Goal: Task Accomplishment & Management: Use online tool/utility

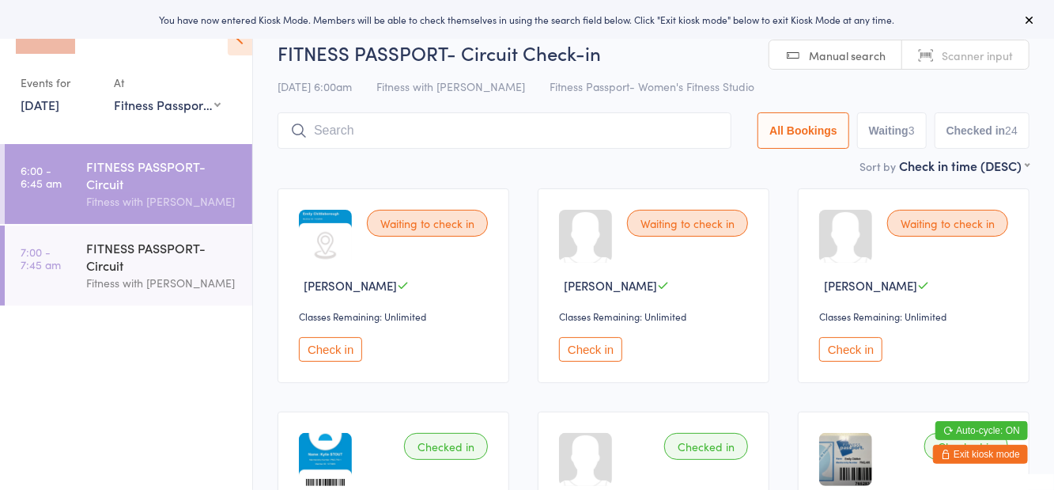
click at [710, 171] on div "Sort by Check in time (DESC) First name (ASC) First name (DESC) Last name (ASC)…" at bounding box center [654, 165] width 752 height 17
click at [117, 255] on div "FITNESS PASSPORT- Circuit" at bounding box center [162, 256] width 153 height 35
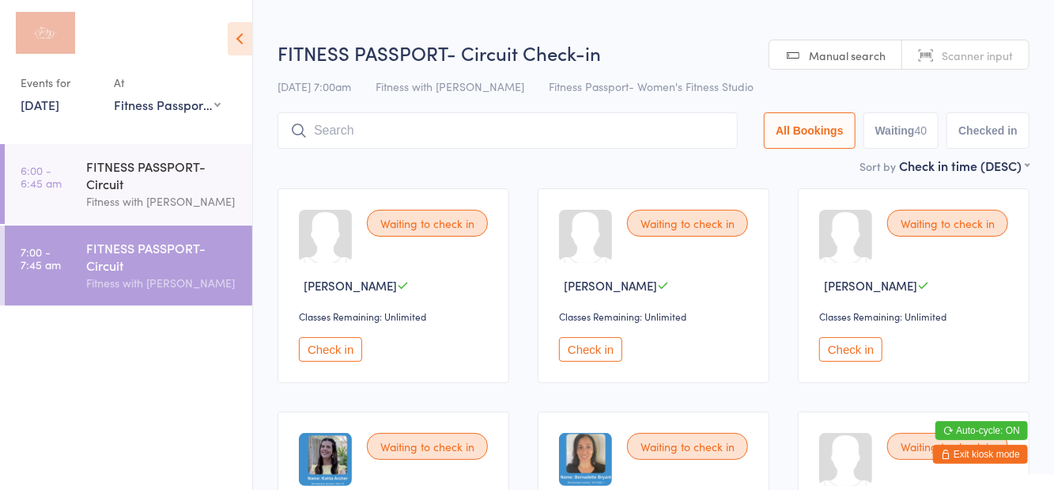
click at [912, 123] on button "Waiting 40" at bounding box center [902, 130] width 76 height 36
select select "0"
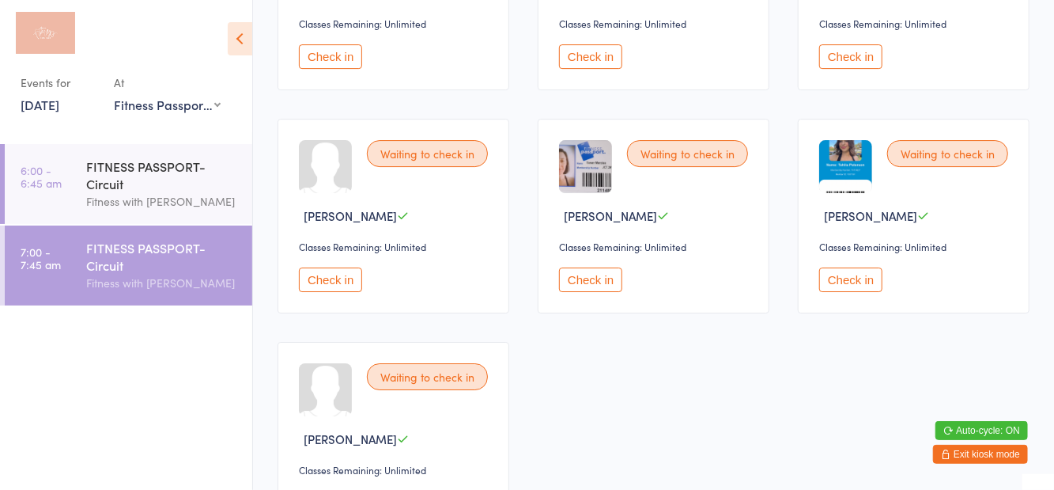
scroll to position [2746, 0]
click at [335, 270] on button "Check in" at bounding box center [330, 279] width 63 height 25
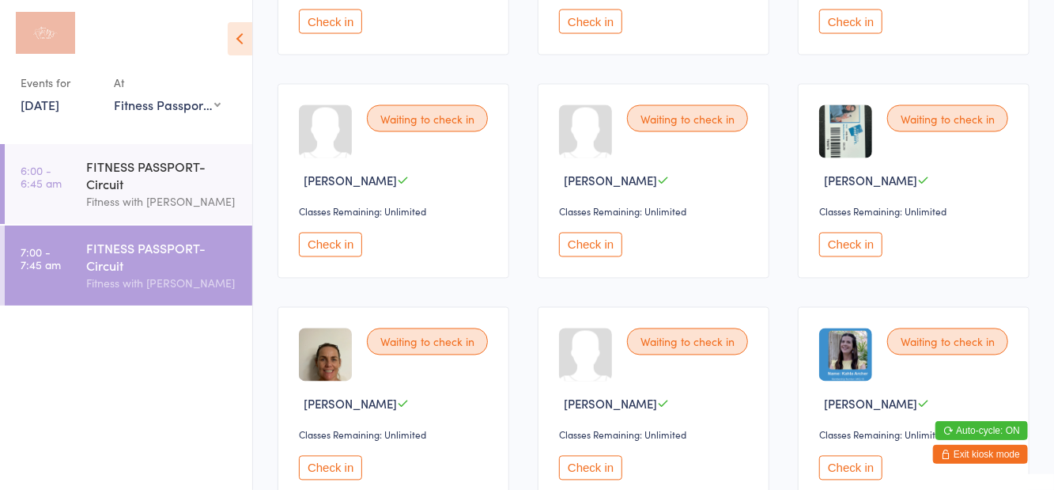
scroll to position [1437, 0]
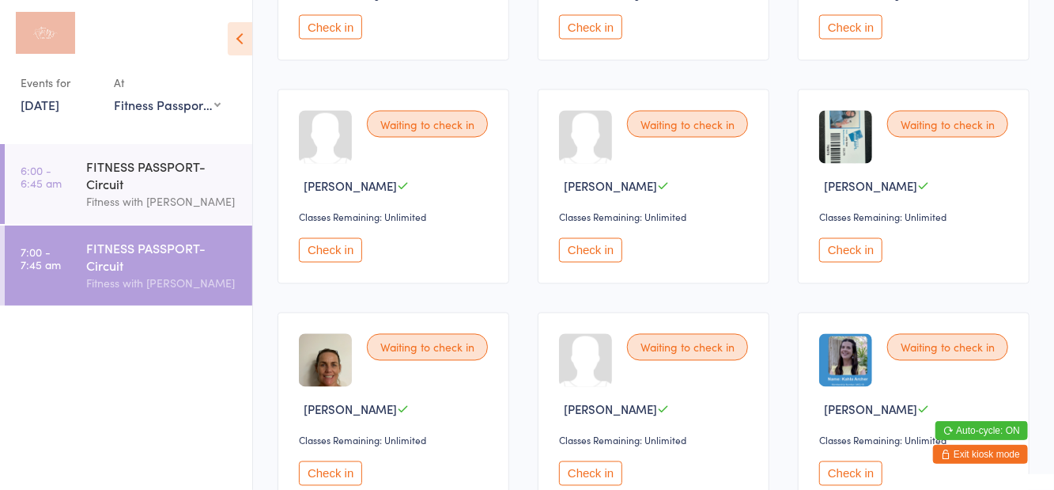
click at [591, 248] on button "Check in" at bounding box center [590, 250] width 63 height 25
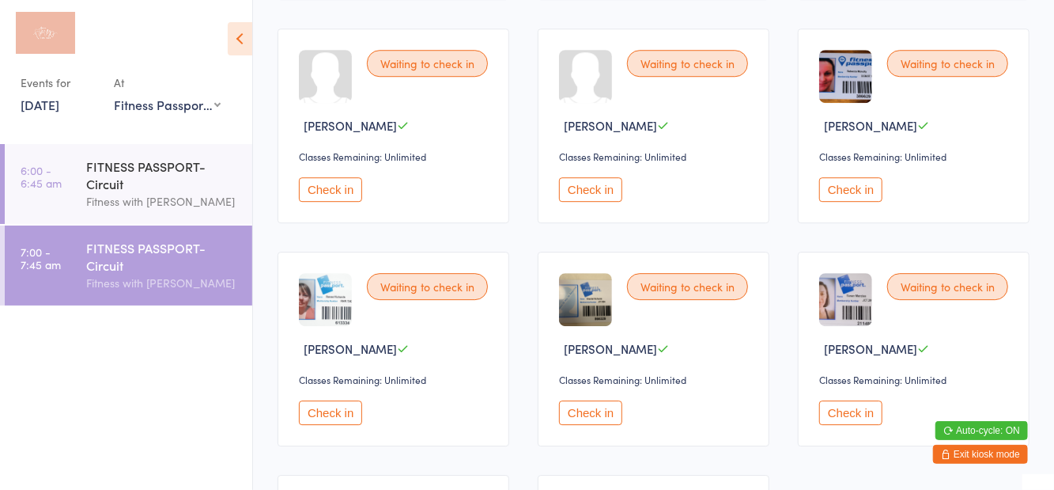
scroll to position [2398, 0]
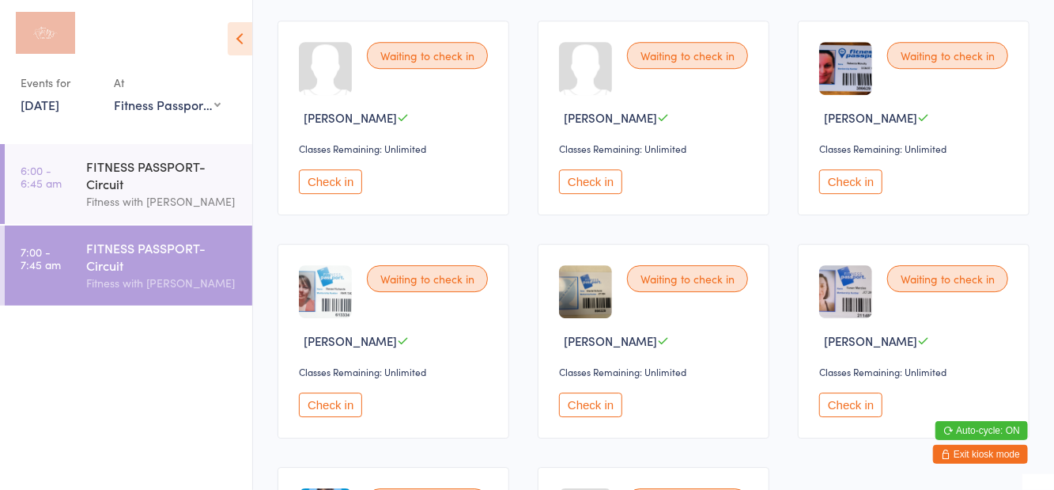
click at [328, 395] on button "Check in" at bounding box center [330, 404] width 63 height 25
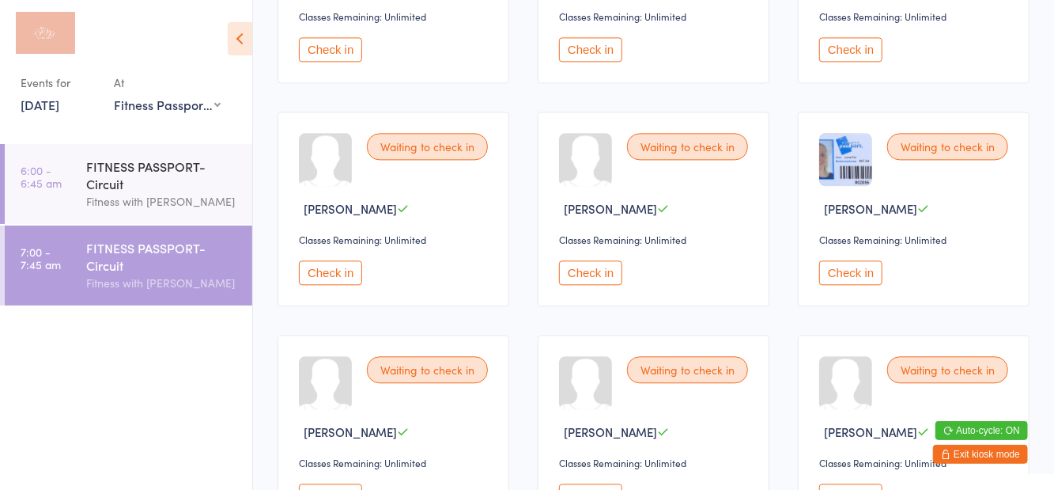
scroll to position [1857, 0]
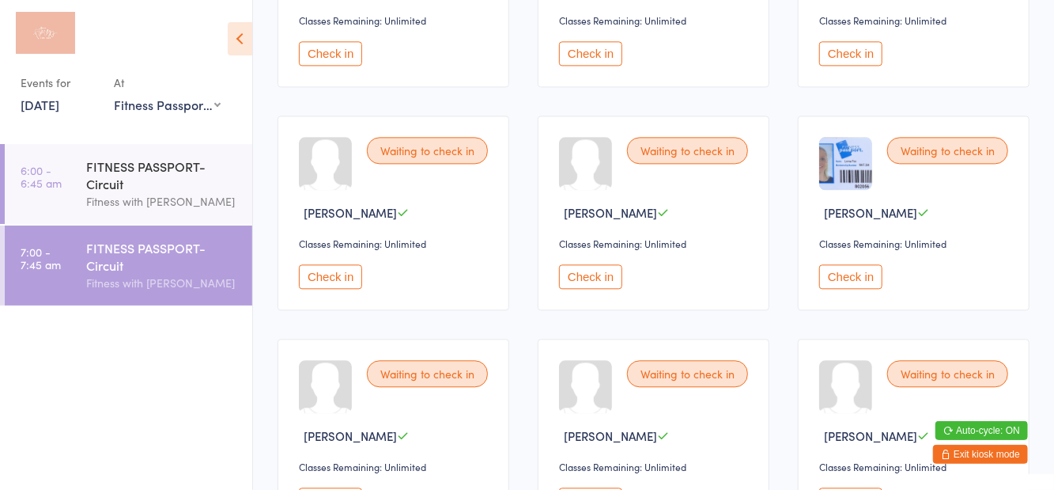
click at [342, 272] on button "Check in" at bounding box center [330, 276] width 63 height 25
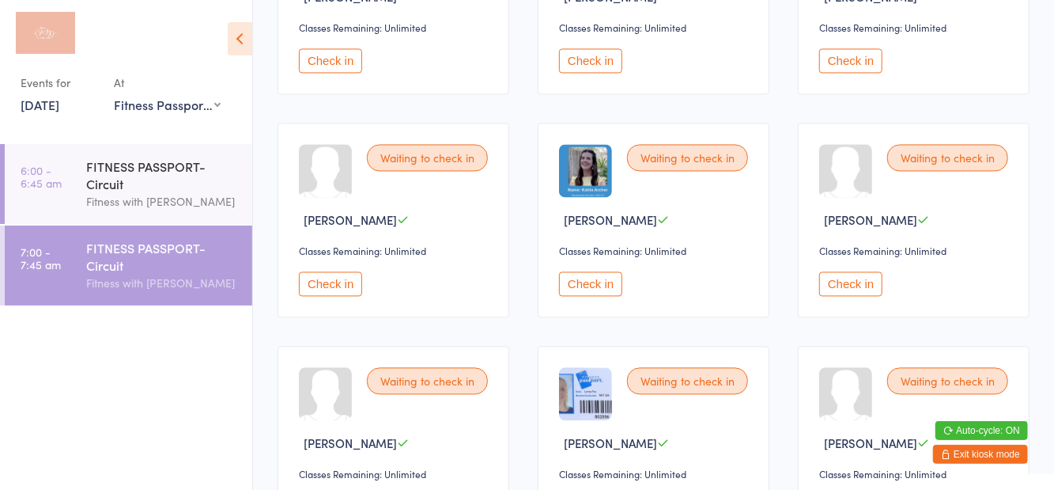
scroll to position [1626, 0]
click at [601, 286] on button "Check in" at bounding box center [590, 284] width 63 height 25
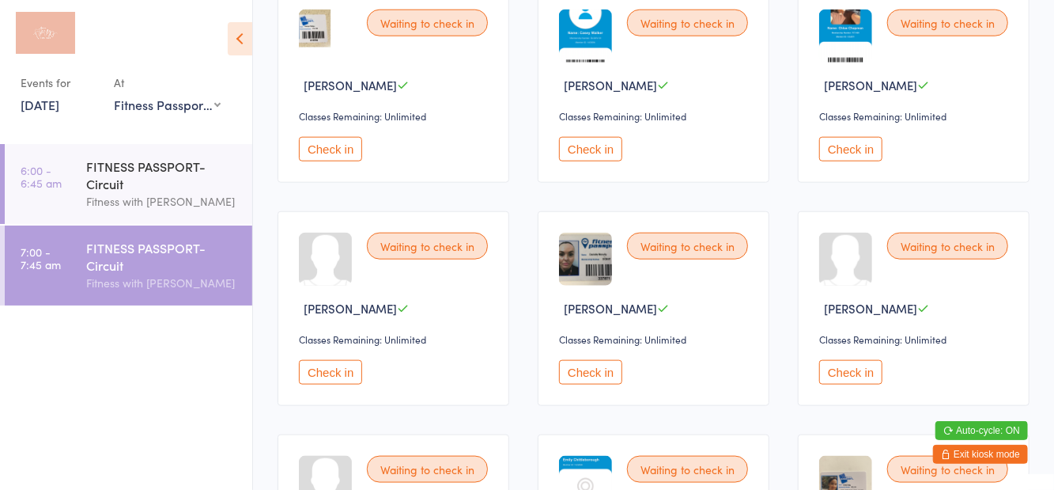
scroll to position [868, 0]
click at [582, 157] on button "Check in" at bounding box center [590, 150] width 63 height 25
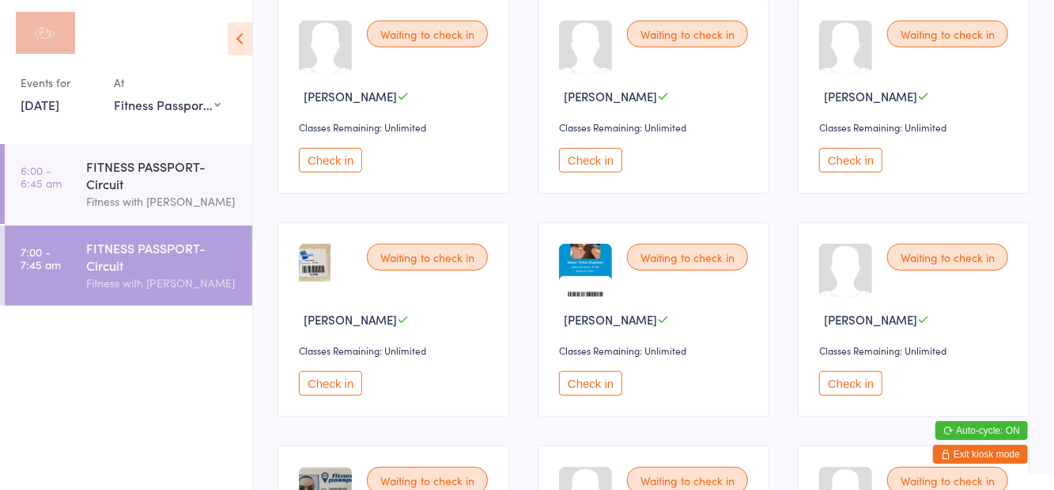
scroll to position [636, 0]
click at [338, 376] on button "Check in" at bounding box center [330, 382] width 63 height 25
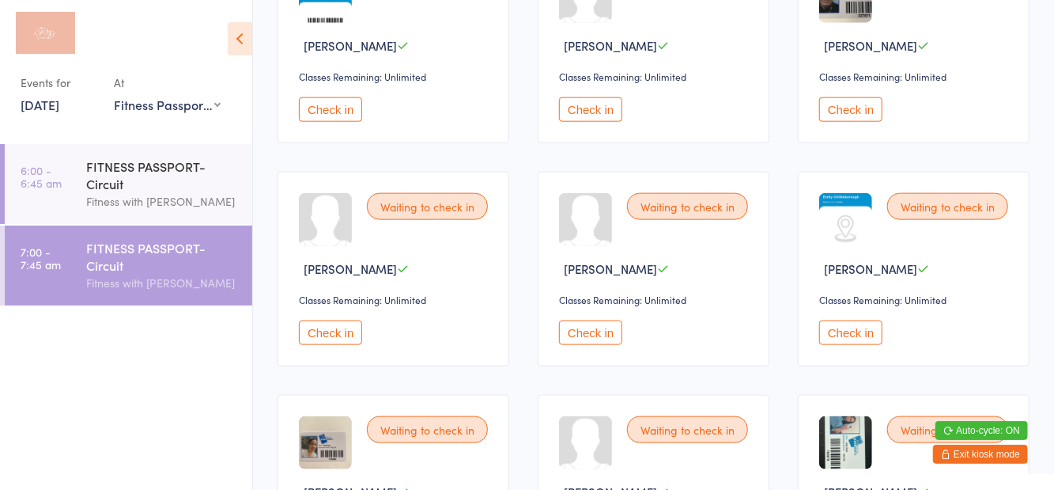
scroll to position [0, 0]
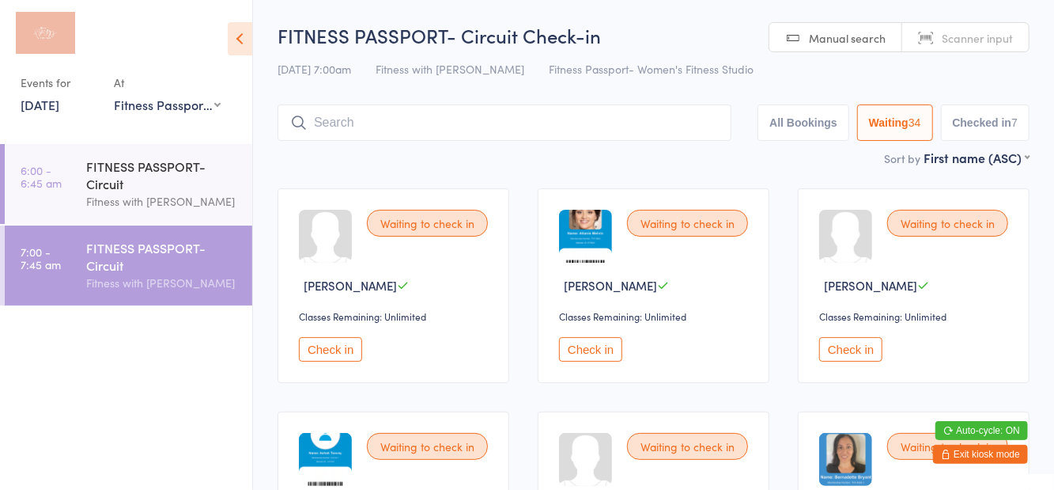
click at [435, 127] on input "search" at bounding box center [505, 122] width 454 height 36
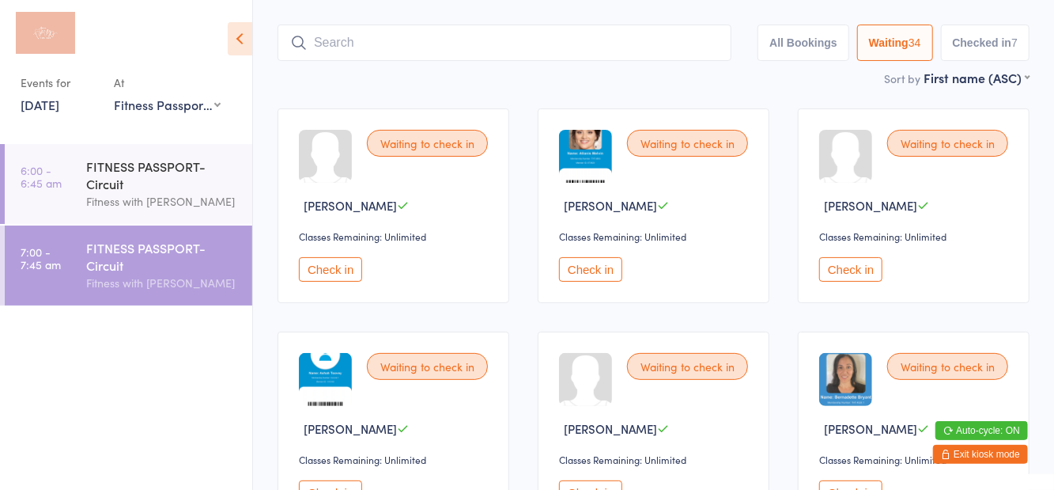
scroll to position [105, 0]
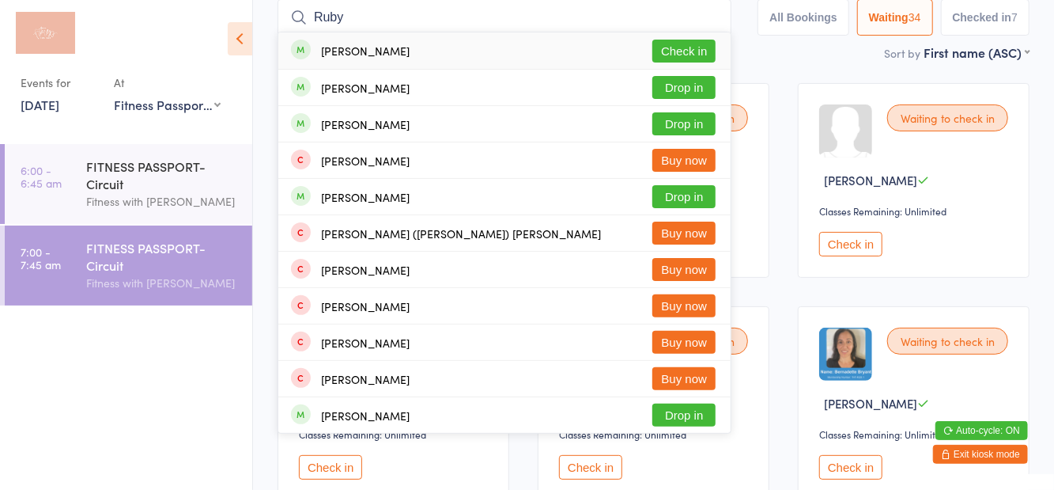
type input "Ruby"
click at [701, 57] on button "Check in" at bounding box center [683, 51] width 63 height 23
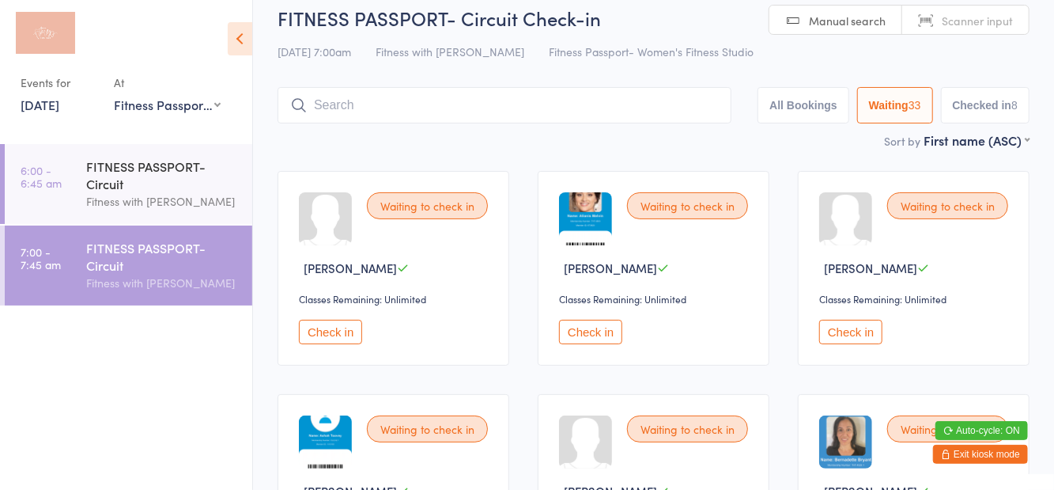
scroll to position [17, 0]
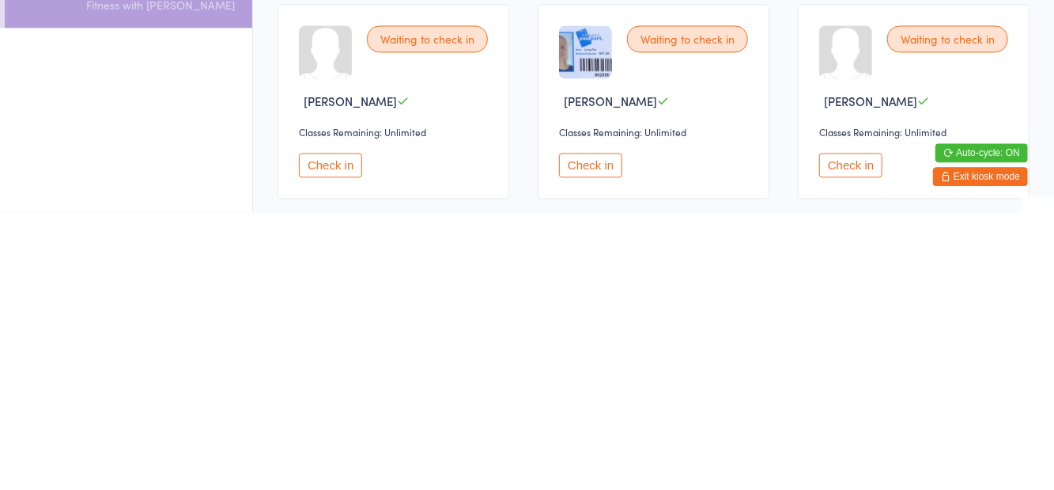
click at [332, 443] on button "Check in" at bounding box center [330, 442] width 63 height 25
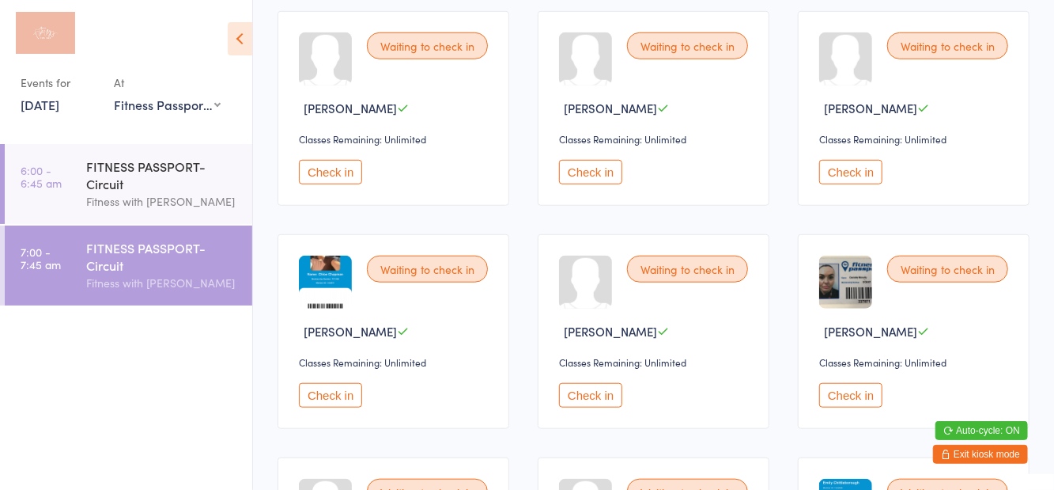
scroll to position [634, 0]
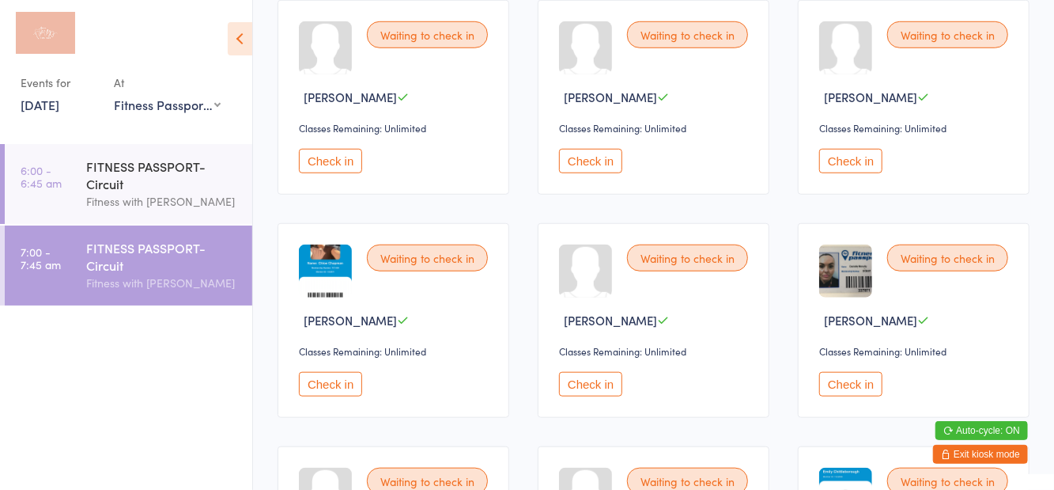
click at [343, 389] on button "Check in" at bounding box center [330, 384] width 63 height 25
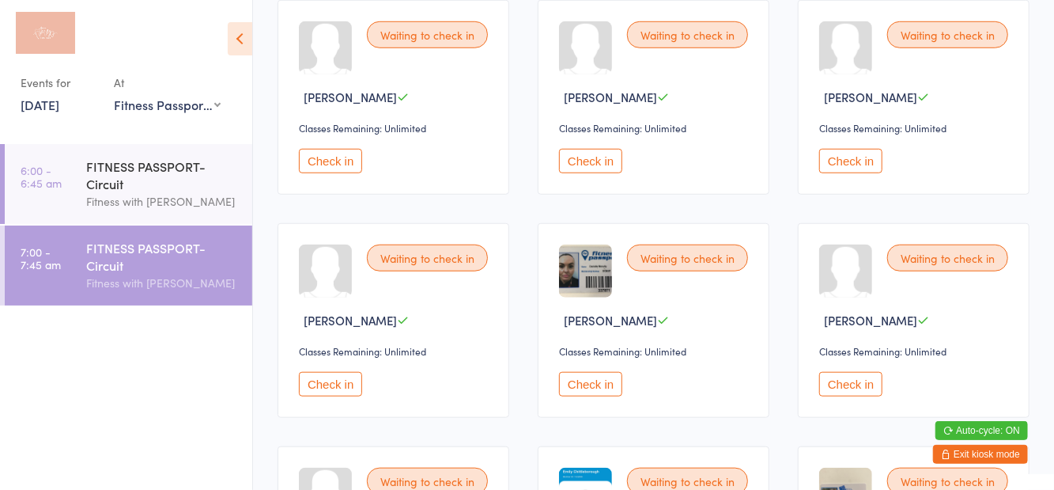
click at [232, 43] on icon at bounding box center [240, 38] width 25 height 33
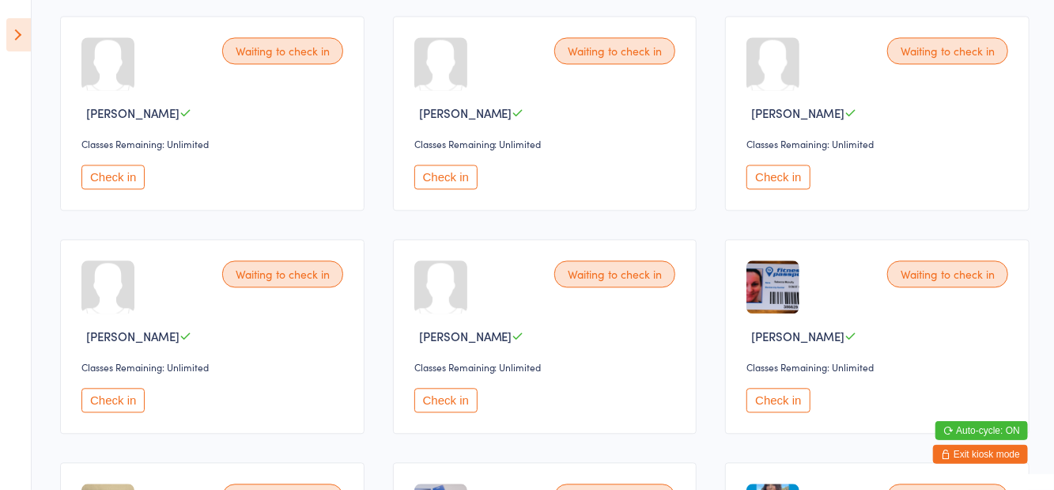
scroll to position [1737, 0]
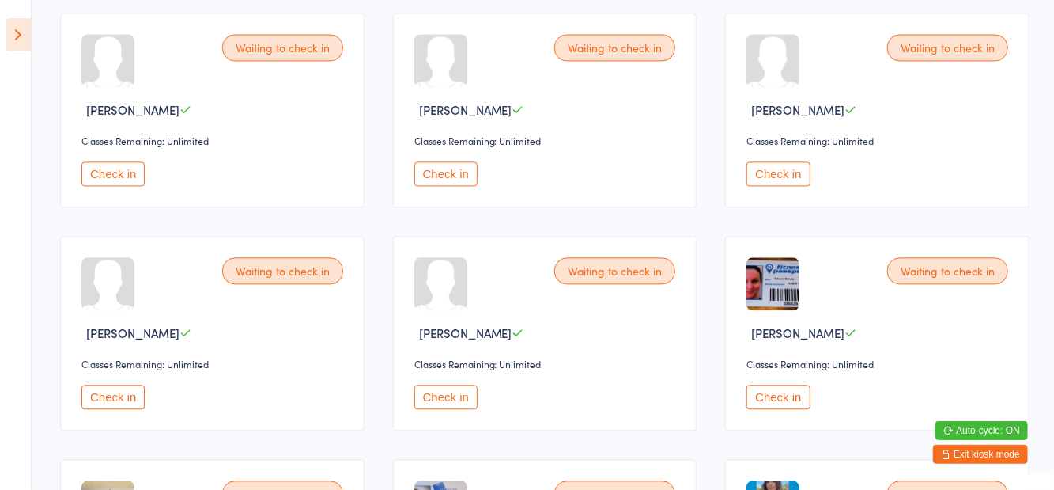
click at [785, 392] on button "Check in" at bounding box center [778, 396] width 63 height 25
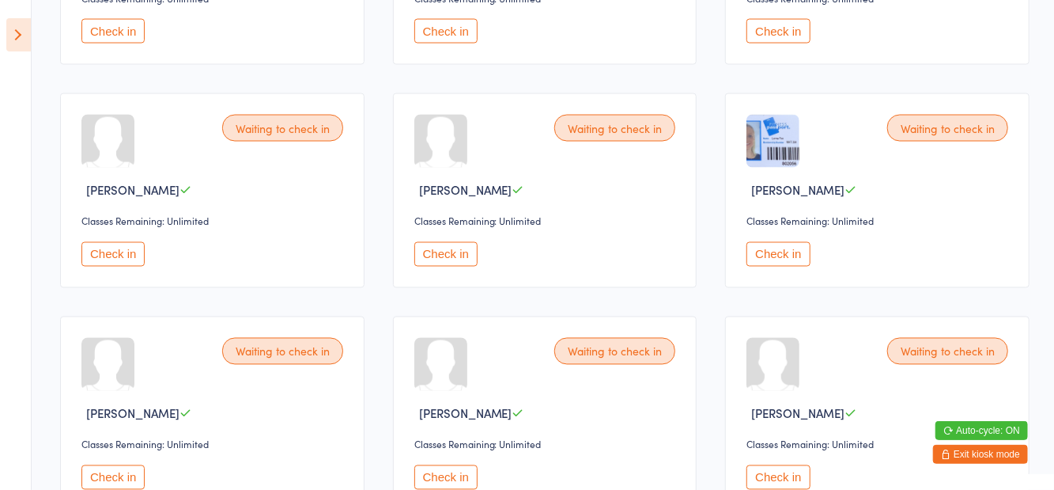
scroll to position [1439, 0]
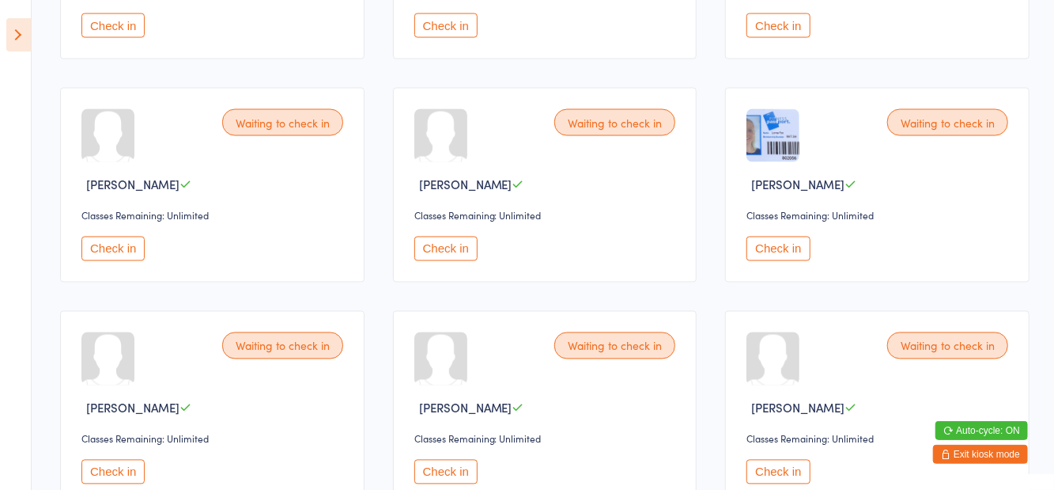
click at [112, 253] on button "Check in" at bounding box center [112, 248] width 63 height 25
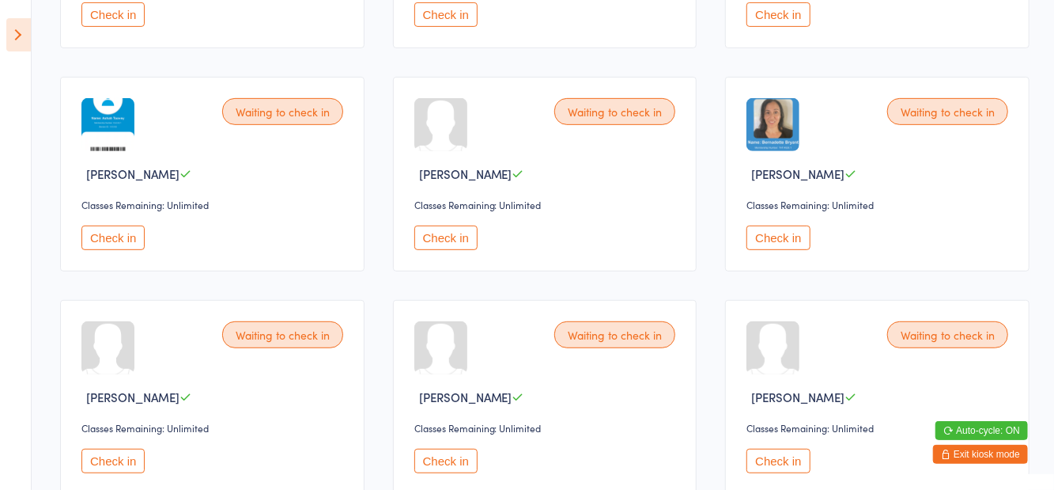
scroll to position [334, 0]
click at [462, 244] on button "Check in" at bounding box center [445, 238] width 63 height 25
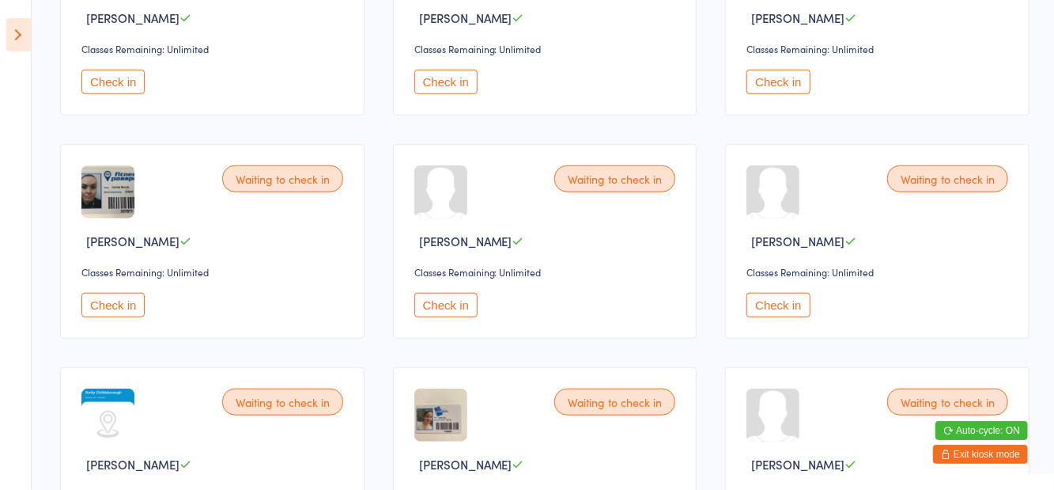
scroll to position [718, 0]
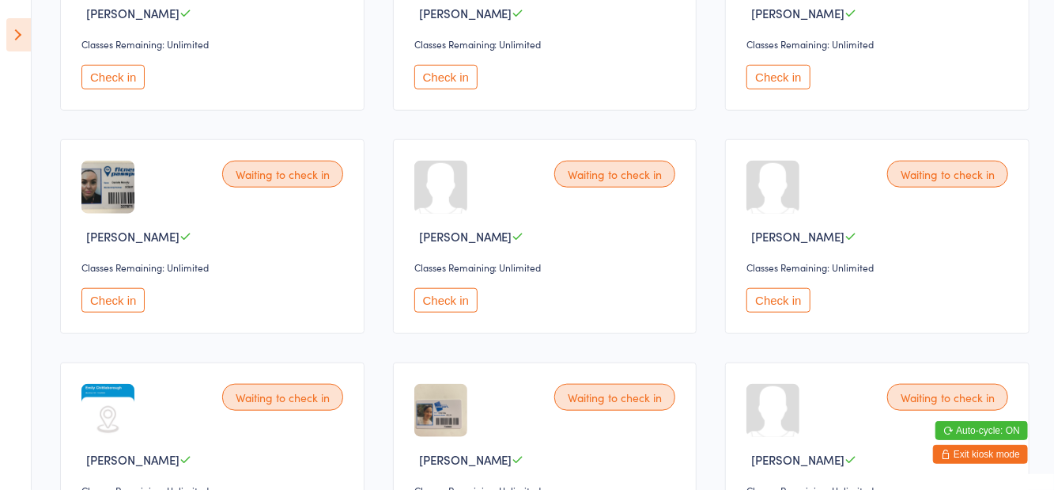
click at [442, 304] on button "Check in" at bounding box center [445, 300] width 63 height 25
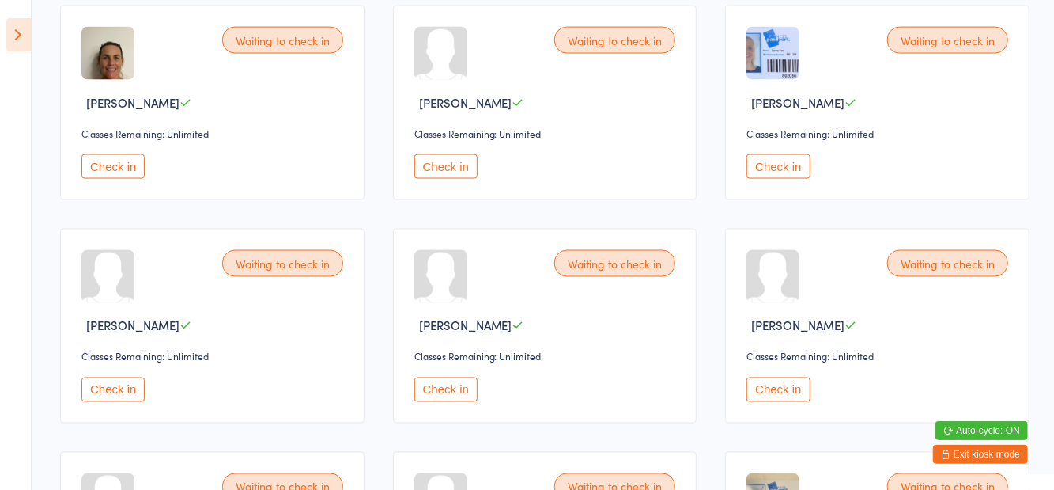
scroll to position [1313, 0]
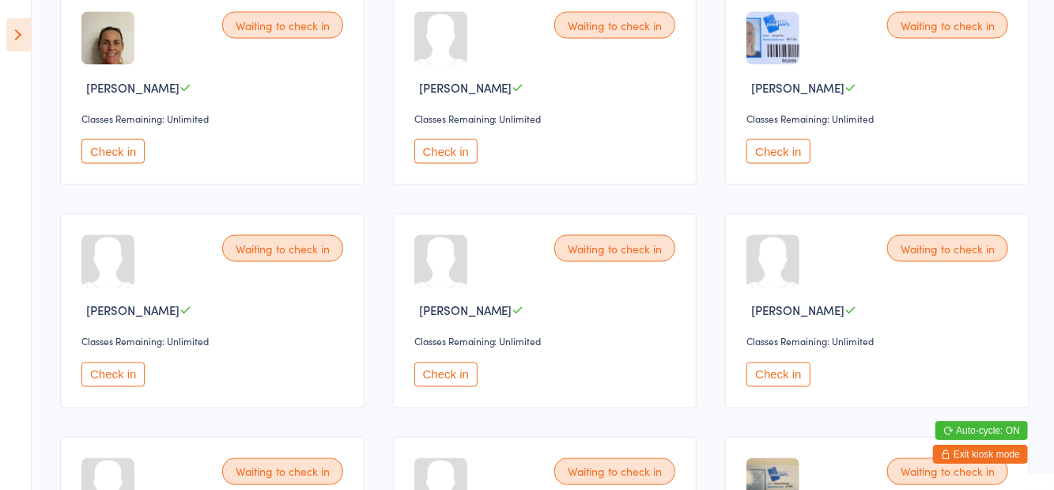
click at [448, 362] on button "Check in" at bounding box center [445, 374] width 63 height 25
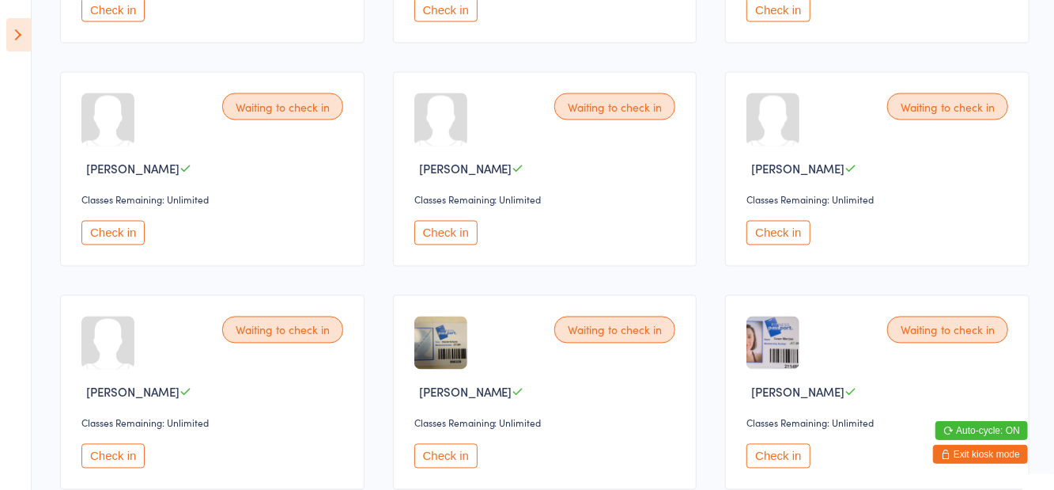
scroll to position [1461, 0]
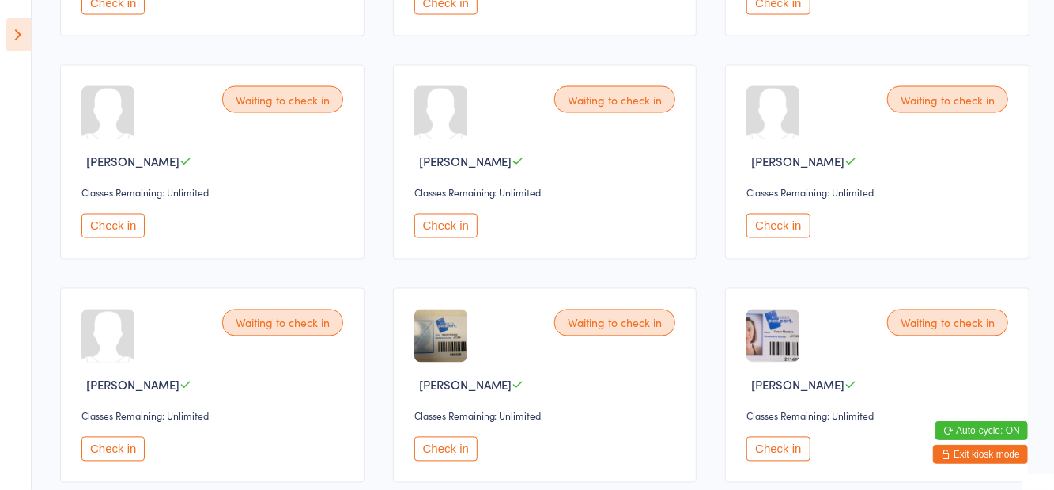
click at [128, 449] on button "Check in" at bounding box center [112, 449] width 63 height 25
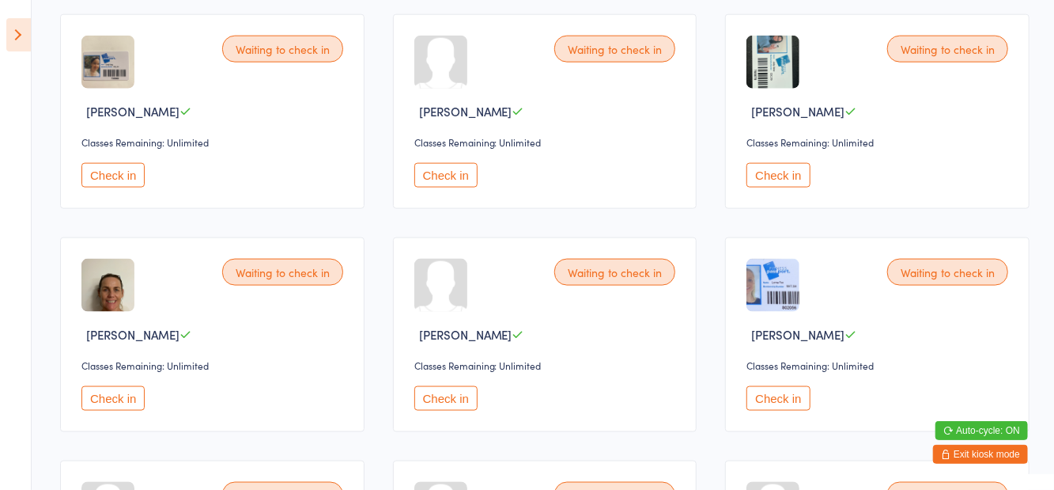
scroll to position [1060, 0]
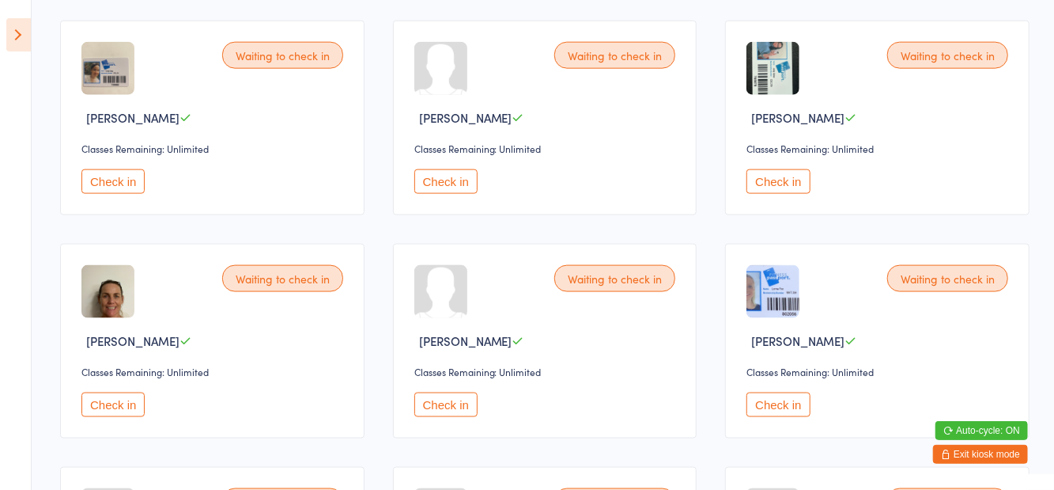
click at [132, 180] on button "Check in" at bounding box center [112, 181] width 63 height 25
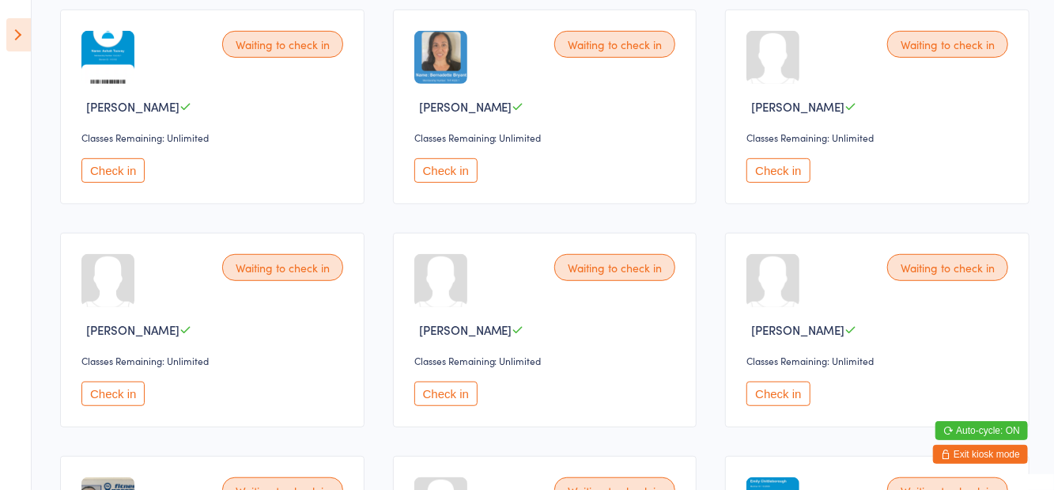
scroll to position [399, 0]
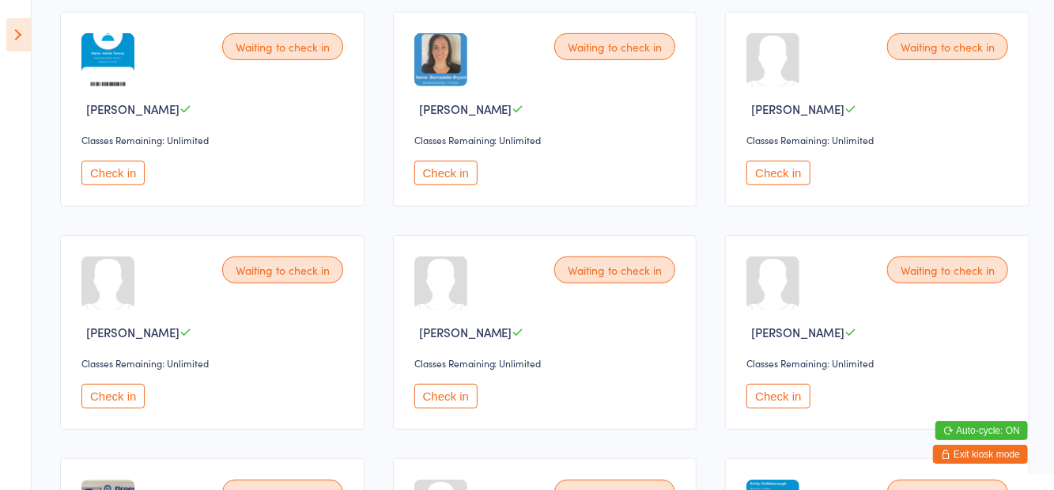
click at [781, 402] on button "Check in" at bounding box center [778, 396] width 63 height 25
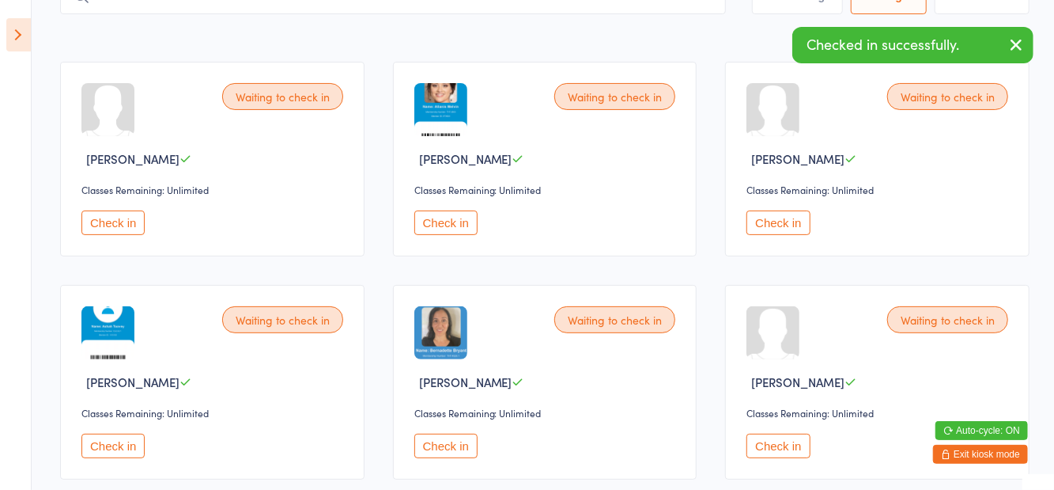
scroll to position [0, 0]
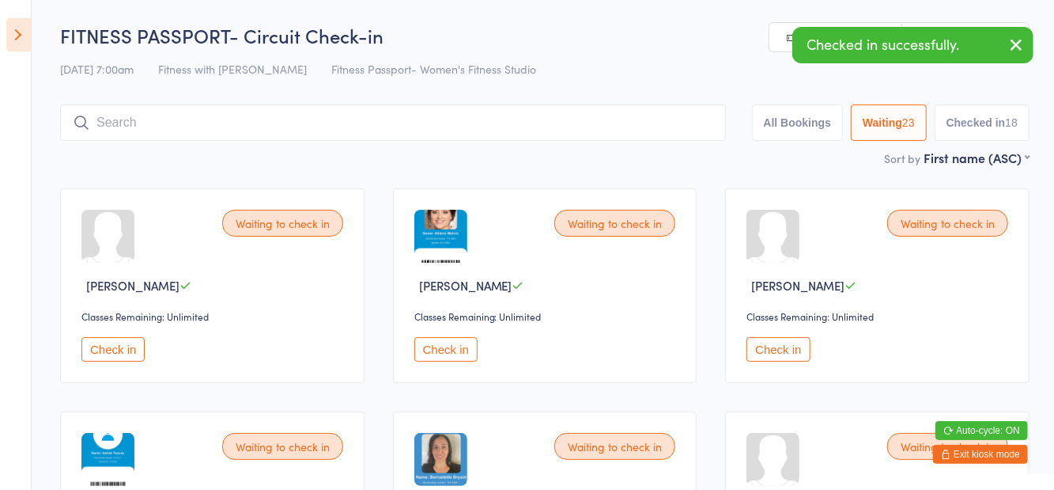
click at [166, 130] on input "search" at bounding box center [393, 122] width 666 height 36
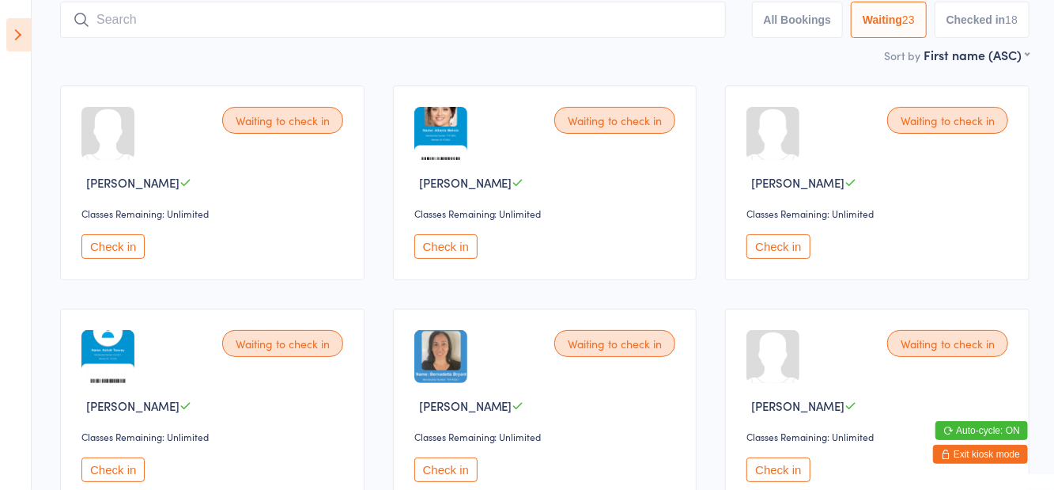
scroll to position [105, 0]
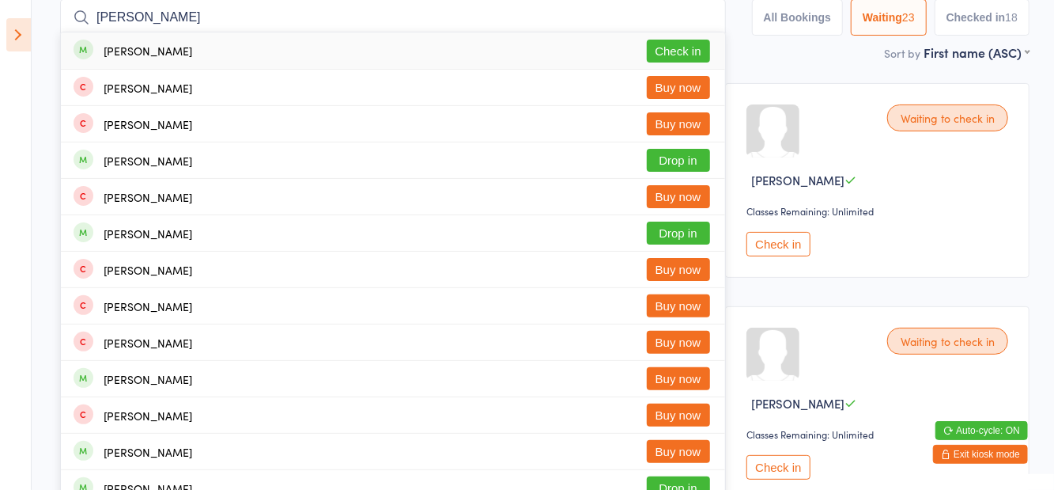
type input "Margarita gorn"
click at [679, 62] on button "Check in" at bounding box center [678, 51] width 63 height 23
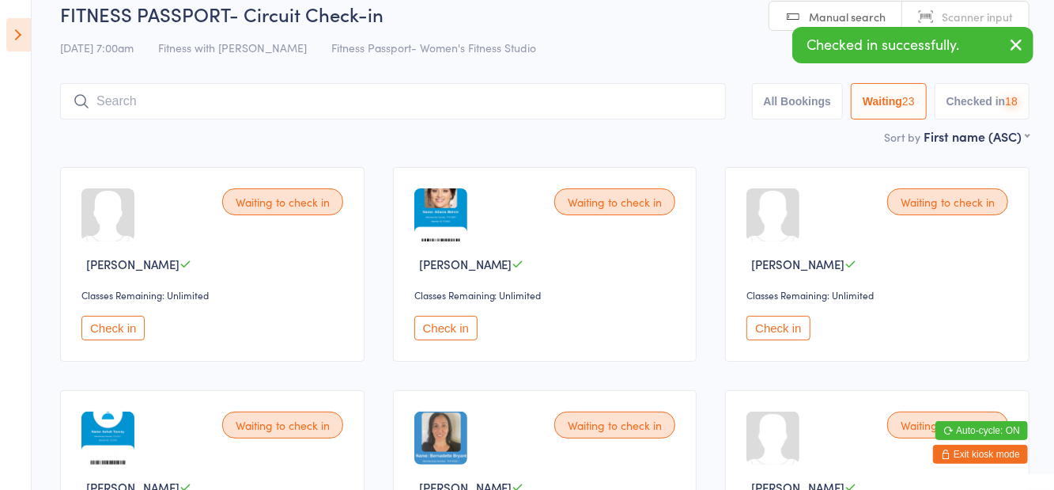
scroll to position [17, 0]
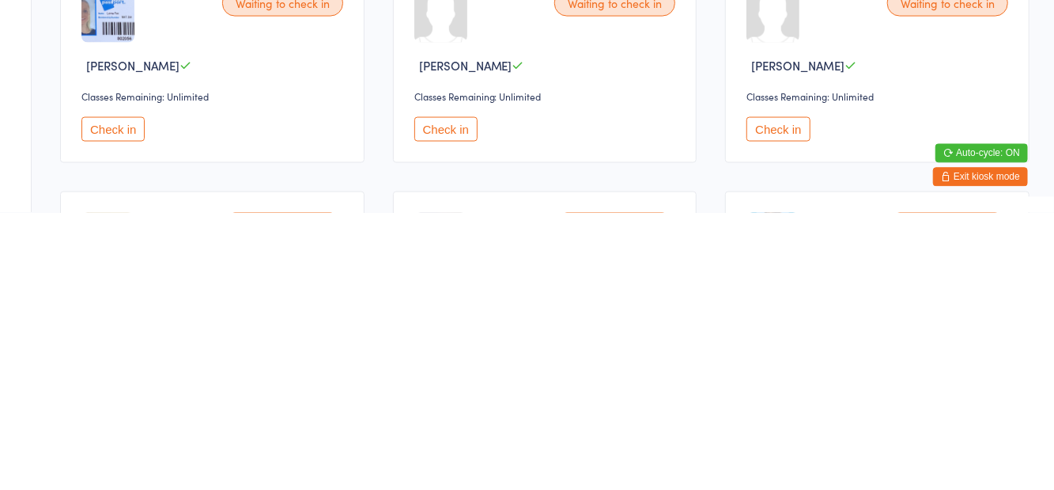
click at [452, 409] on button "Check in" at bounding box center [445, 406] width 63 height 25
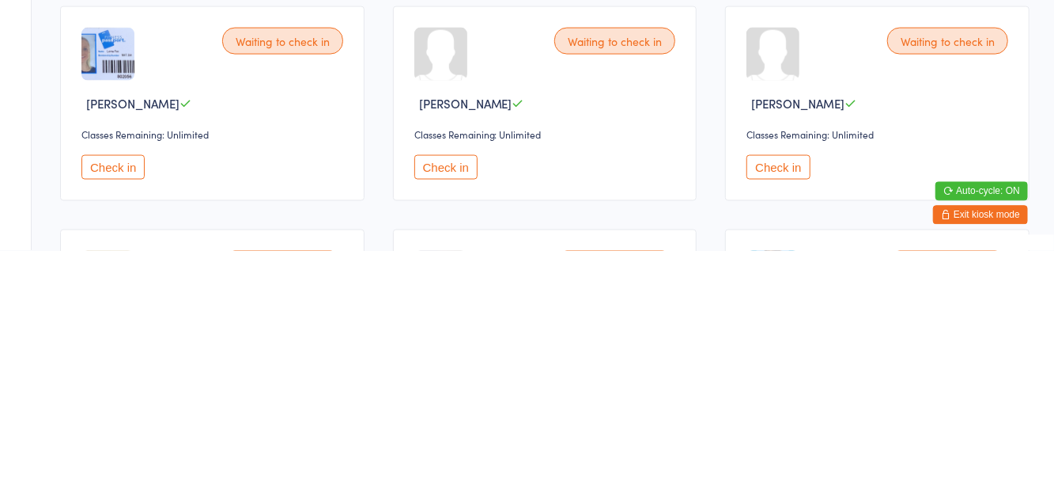
scroll to position [1058, 0]
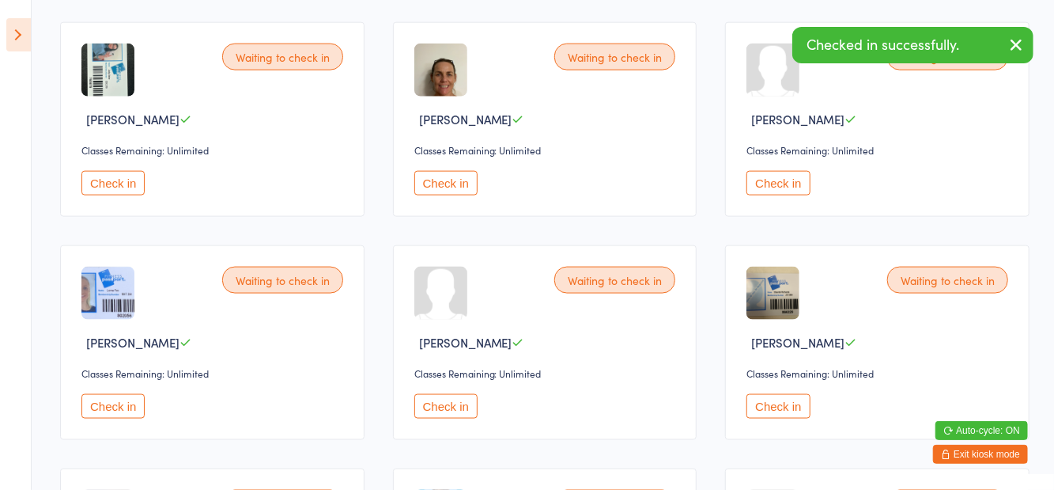
click at [103, 400] on button "Check in" at bounding box center [112, 406] width 63 height 25
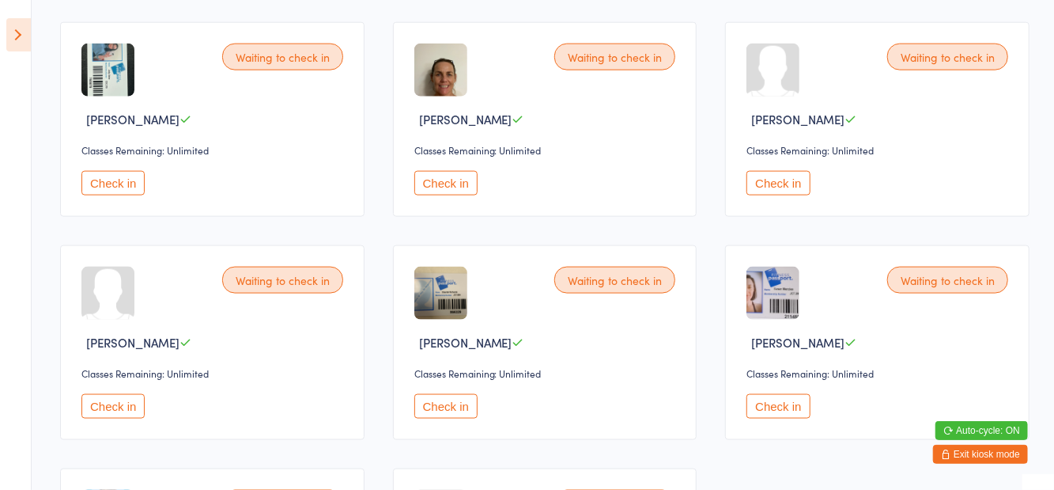
click at [457, 184] on button "Check in" at bounding box center [445, 183] width 63 height 25
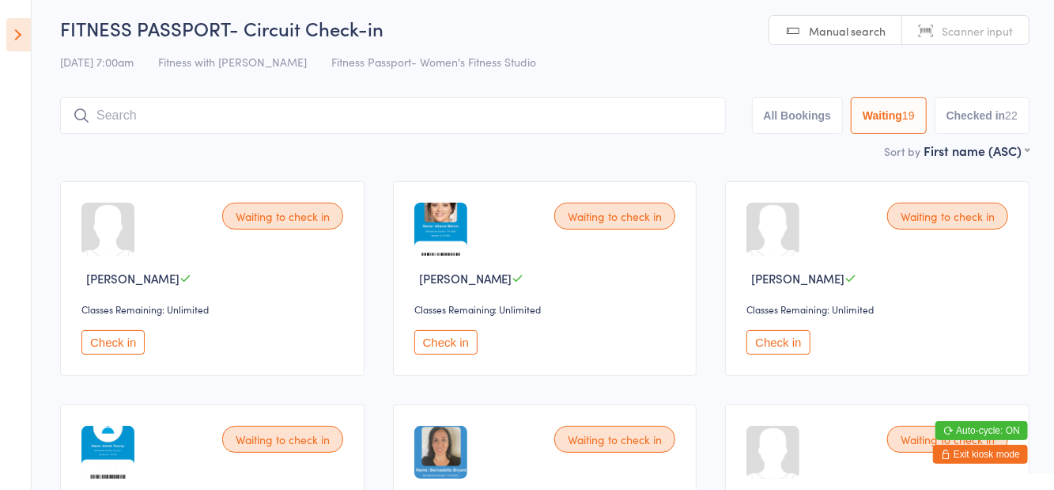
scroll to position [0, 0]
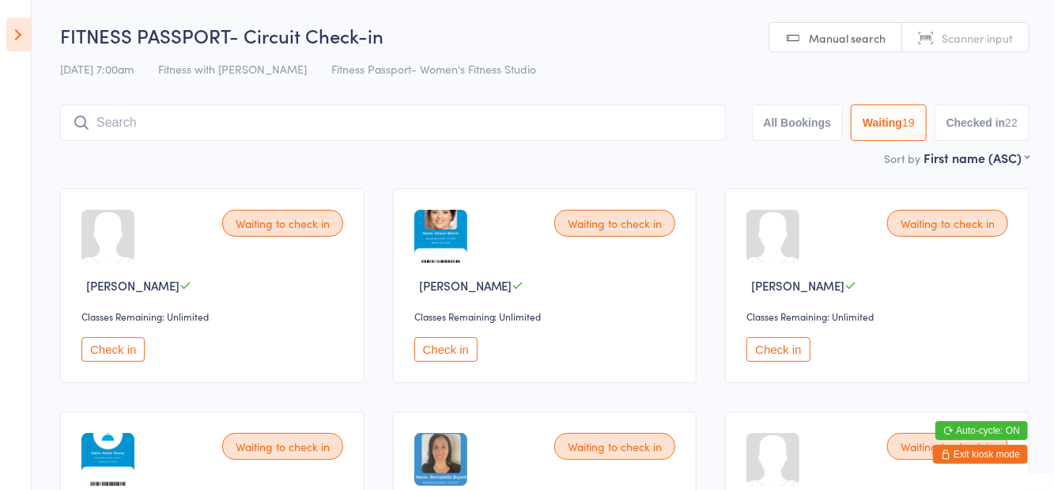
click at [0, 229] on aside "Events for 16 Aug, 2025 16 Aug, 2025 August 2025 Sun Mon Tue Wed Thu Fri Sat 31…" at bounding box center [16, 245] width 32 height 490
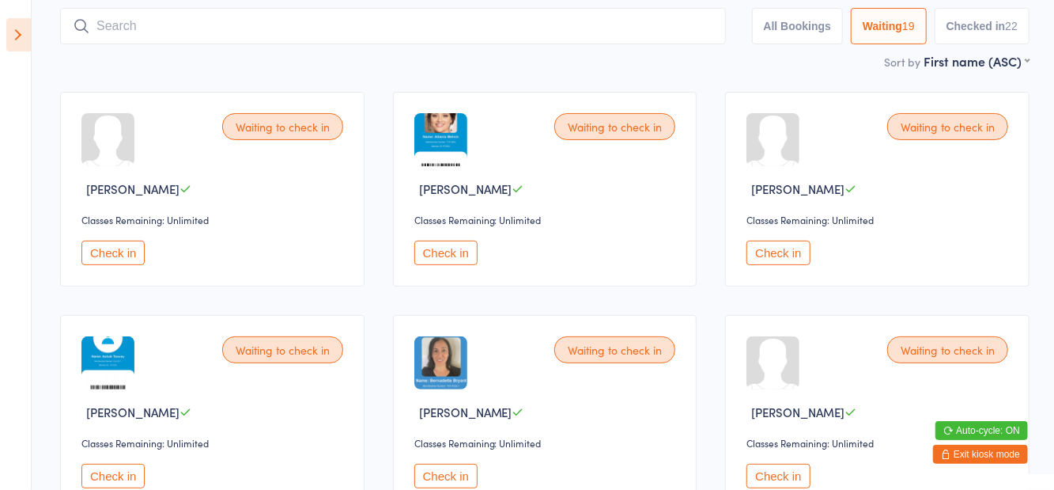
scroll to position [97, 0]
click at [88, 482] on button "Check in" at bounding box center [112, 475] width 63 height 25
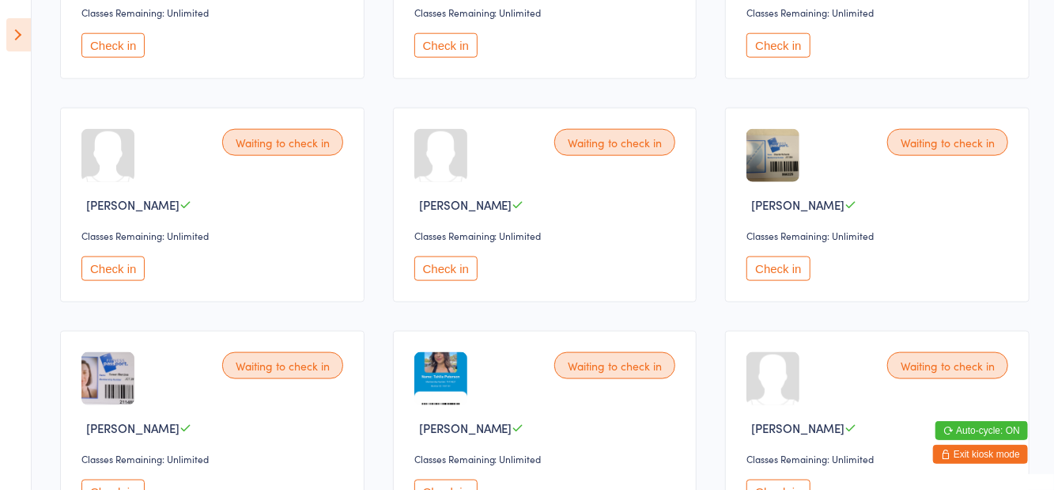
scroll to position [963, 0]
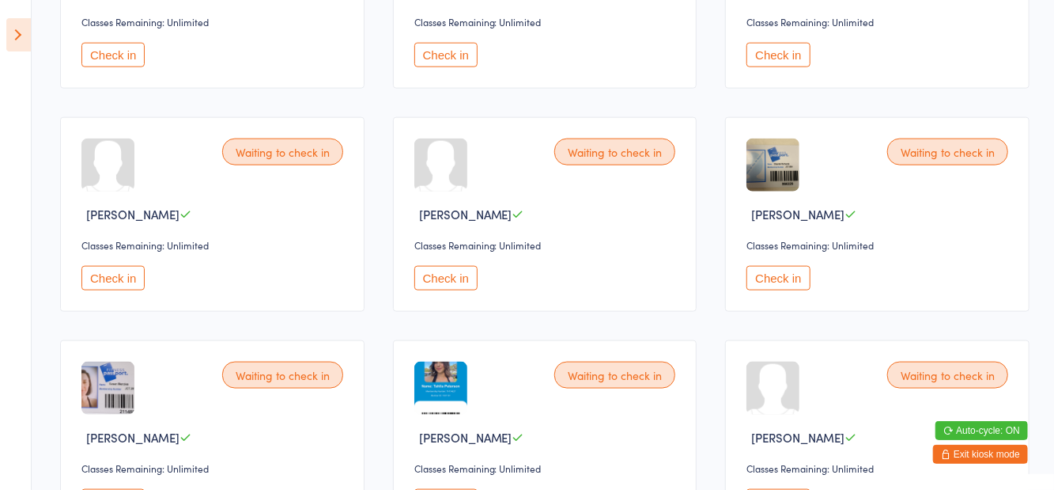
click at [448, 282] on button "Check in" at bounding box center [445, 278] width 63 height 25
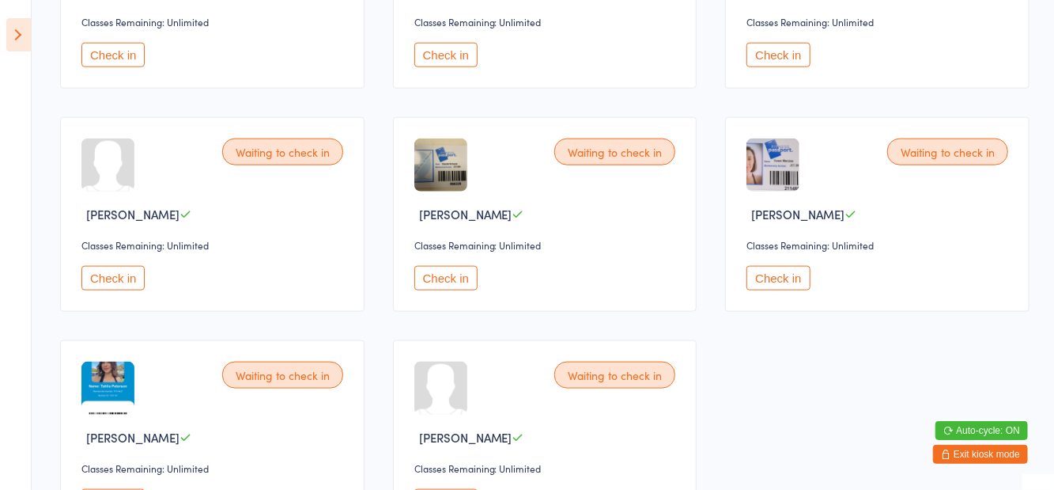
click at [447, 281] on button "Check in" at bounding box center [445, 278] width 63 height 25
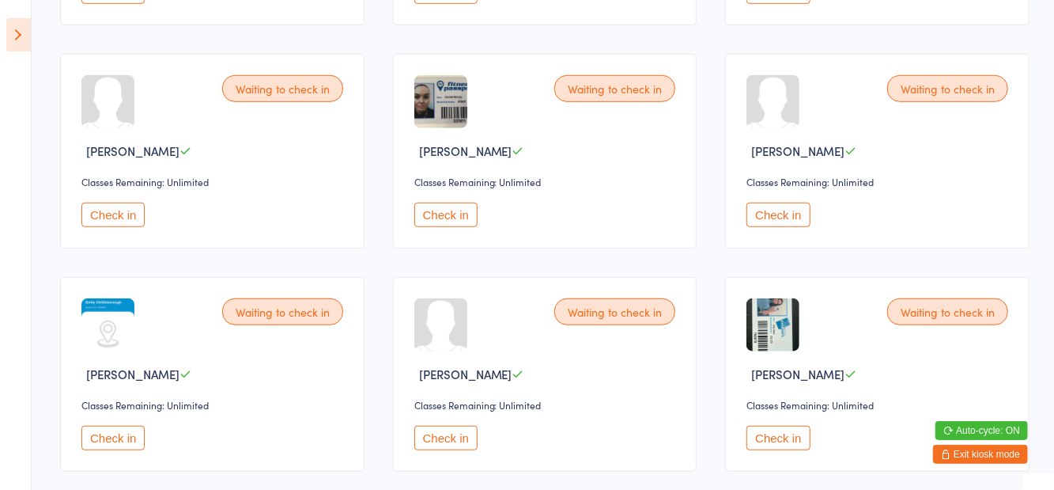
scroll to position [573, 0]
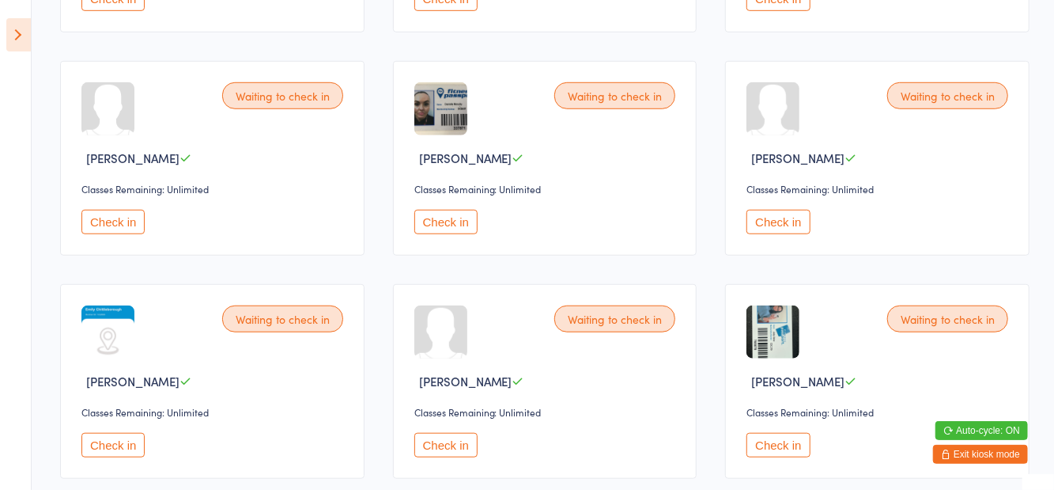
click at [448, 226] on button "Check in" at bounding box center [445, 222] width 63 height 25
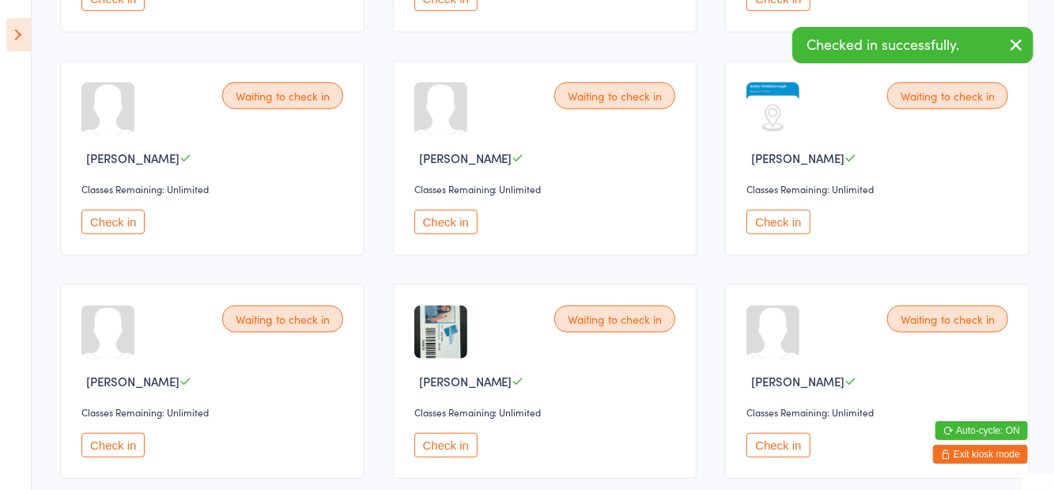
click at [477, 441] on button "Check in" at bounding box center [445, 445] width 63 height 25
click at [108, 231] on button "Check in" at bounding box center [112, 222] width 63 height 25
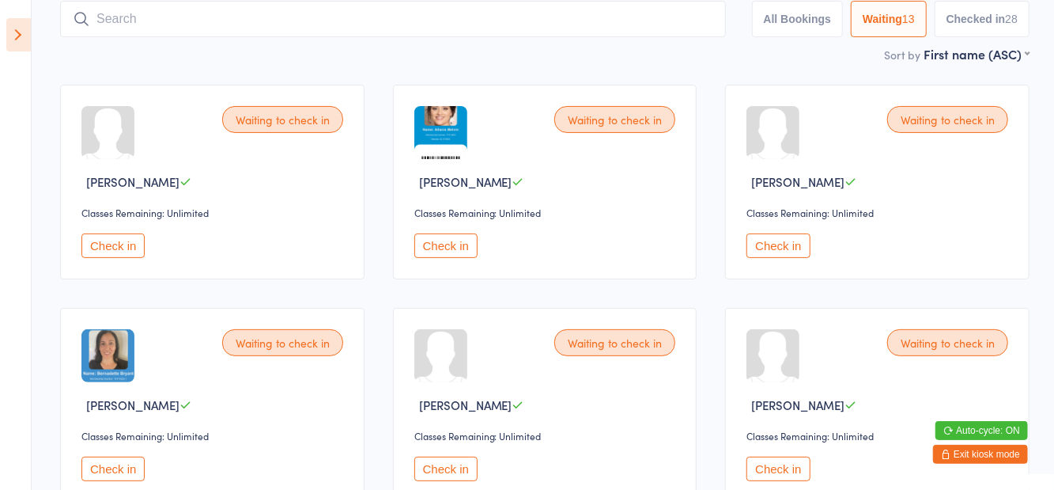
scroll to position [104, 0]
click at [448, 476] on button "Check in" at bounding box center [445, 468] width 63 height 25
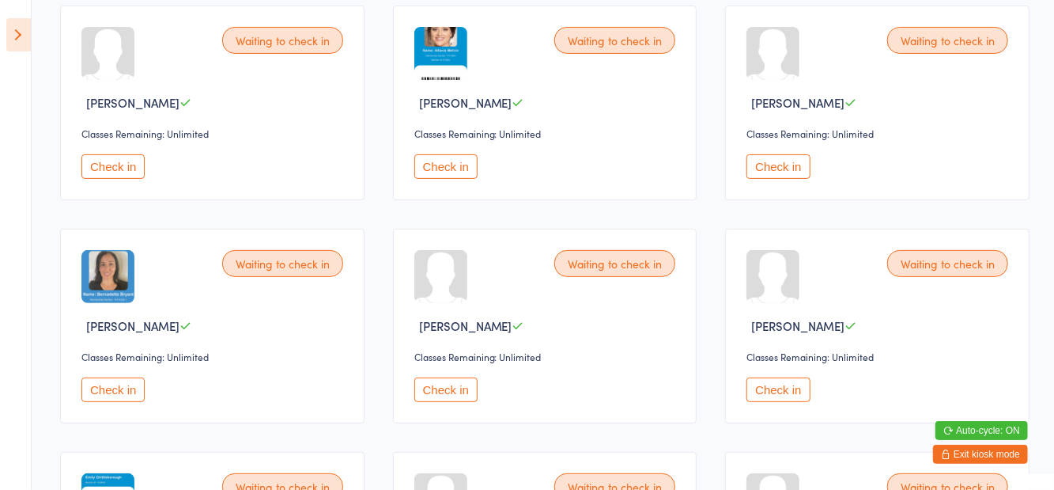
scroll to position [228, 0]
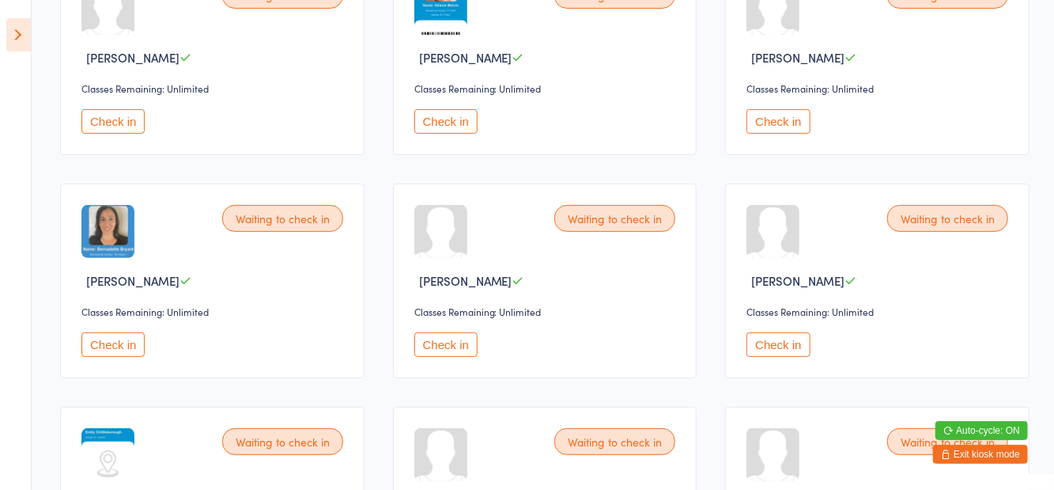
click at [122, 342] on button "Check in" at bounding box center [112, 344] width 63 height 25
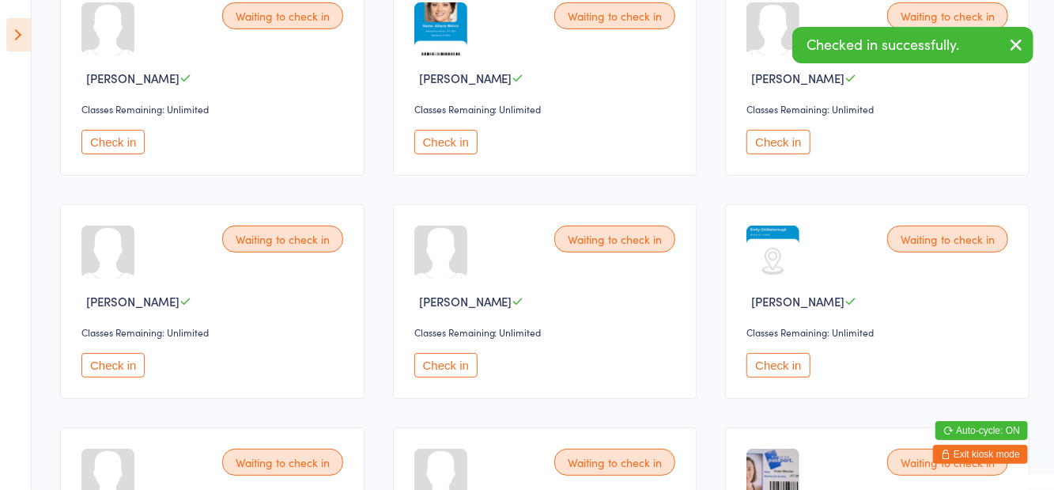
scroll to position [206, 0]
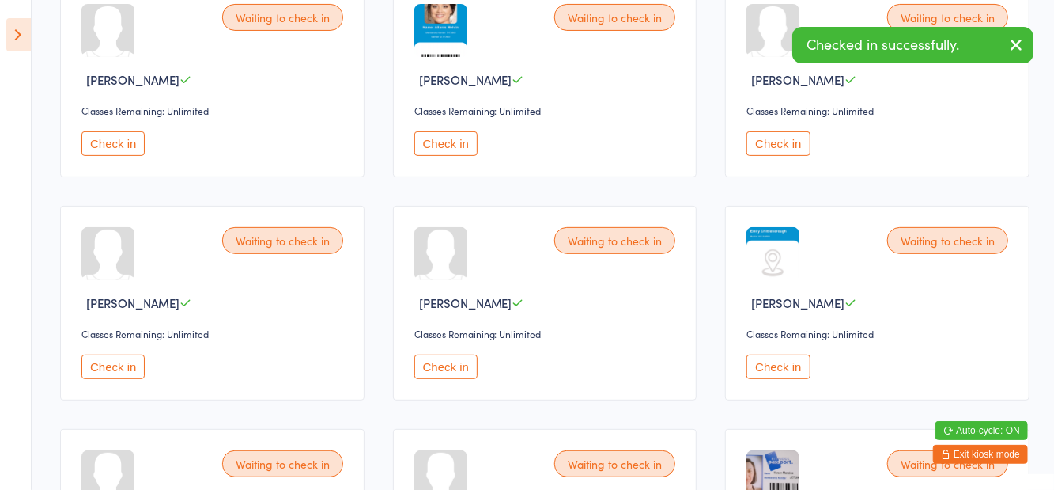
click at [777, 141] on button "Check in" at bounding box center [778, 143] width 63 height 25
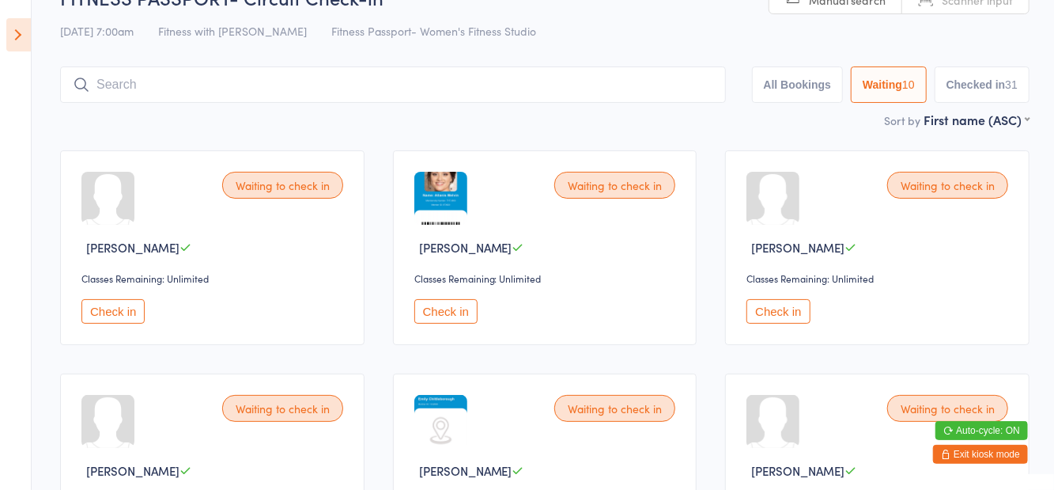
scroll to position [0, 0]
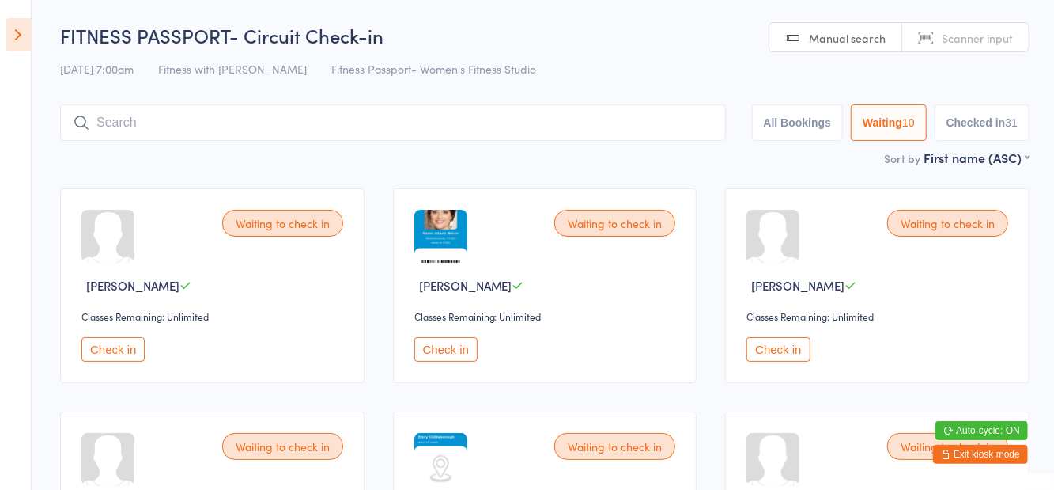
click at [180, 150] on div "Sort by First name (ASC) First name (ASC) First name (DESC) Last name (ASC) Las…" at bounding box center [545, 157] width 970 height 17
click at [191, 128] on input "search" at bounding box center [393, 122] width 666 height 36
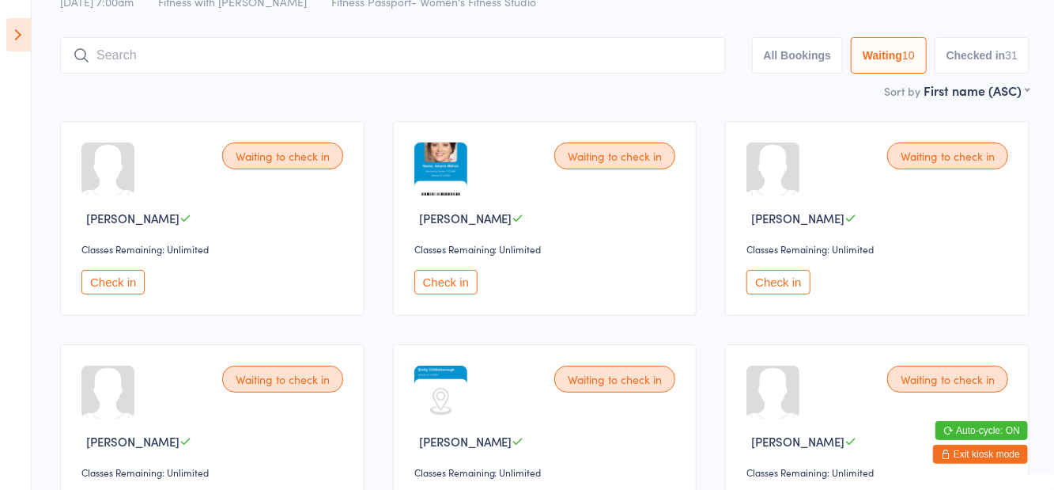
scroll to position [105, 0]
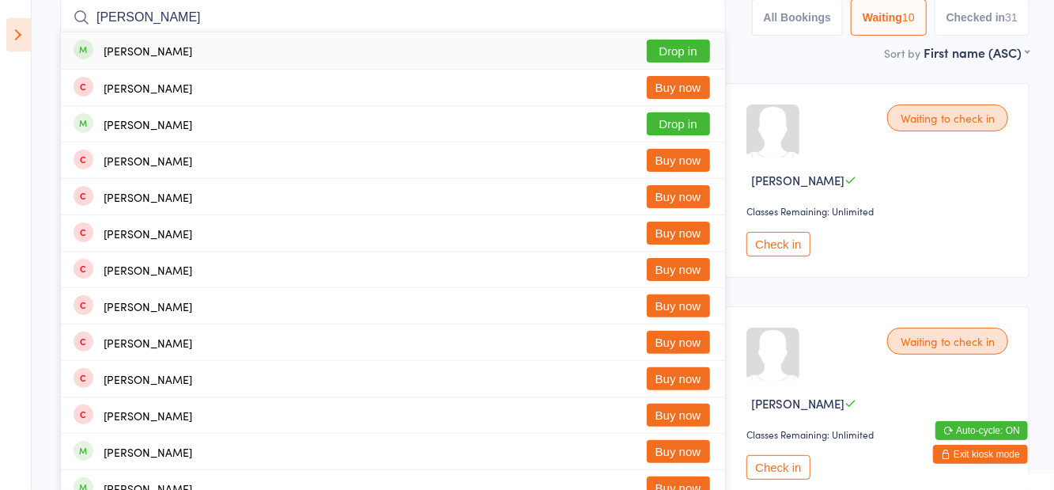
type input "Brooke po"
click at [688, 71] on div "Sue Brooke Buy now" at bounding box center [393, 88] width 664 height 36
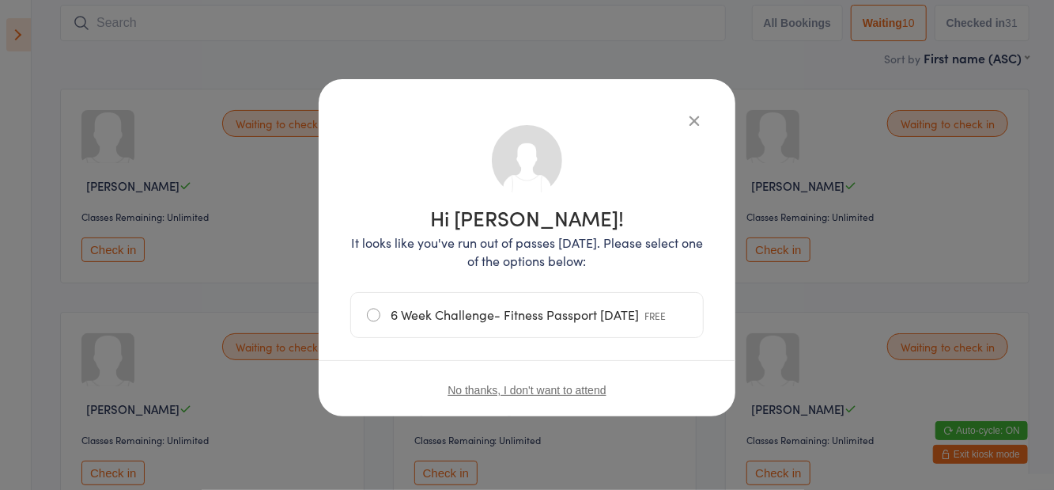
scroll to position [17, 0]
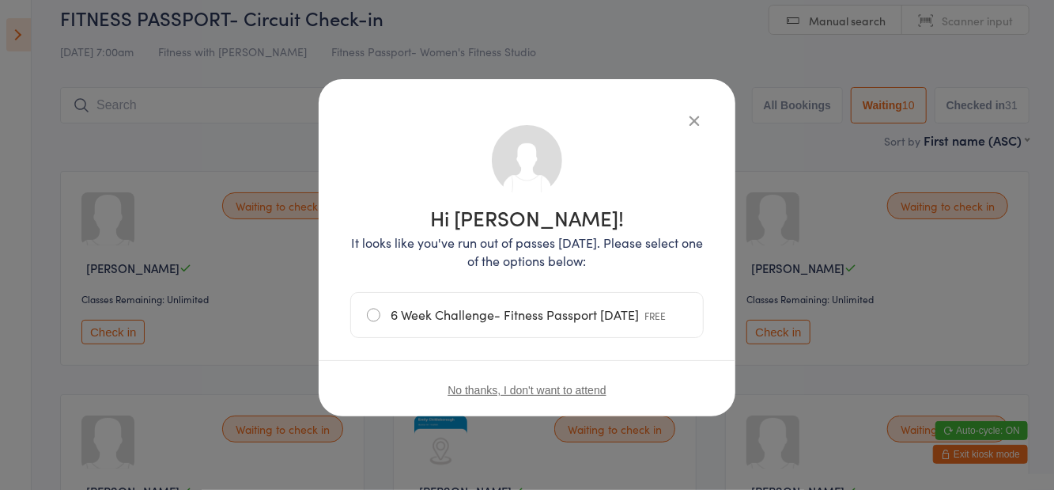
click at [686, 114] on icon "button" at bounding box center [694, 120] width 17 height 17
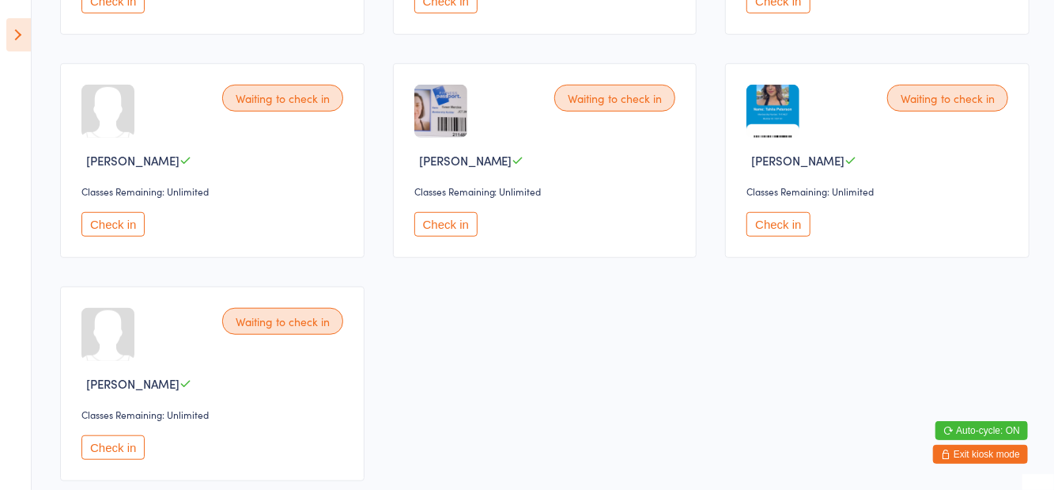
scroll to position [584, 0]
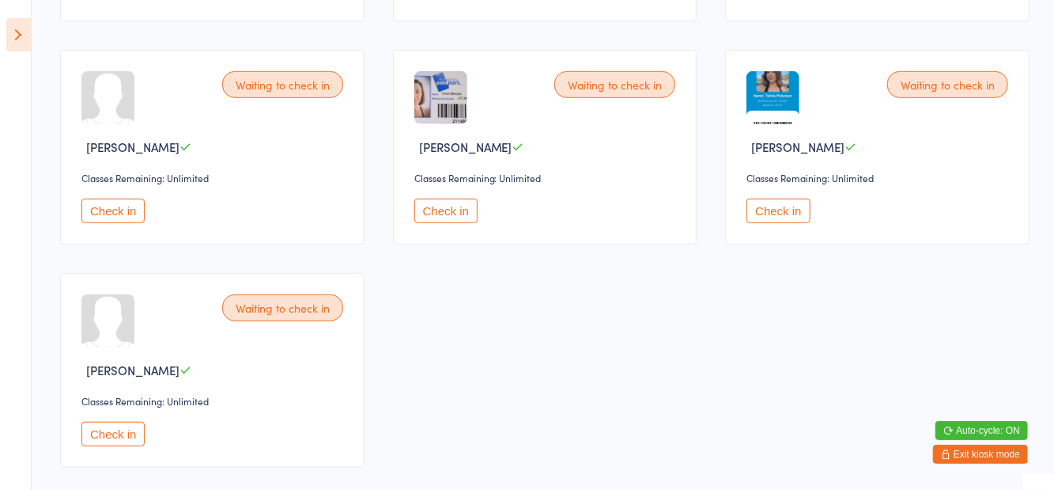
click at [121, 425] on button "Check in" at bounding box center [112, 434] width 63 height 25
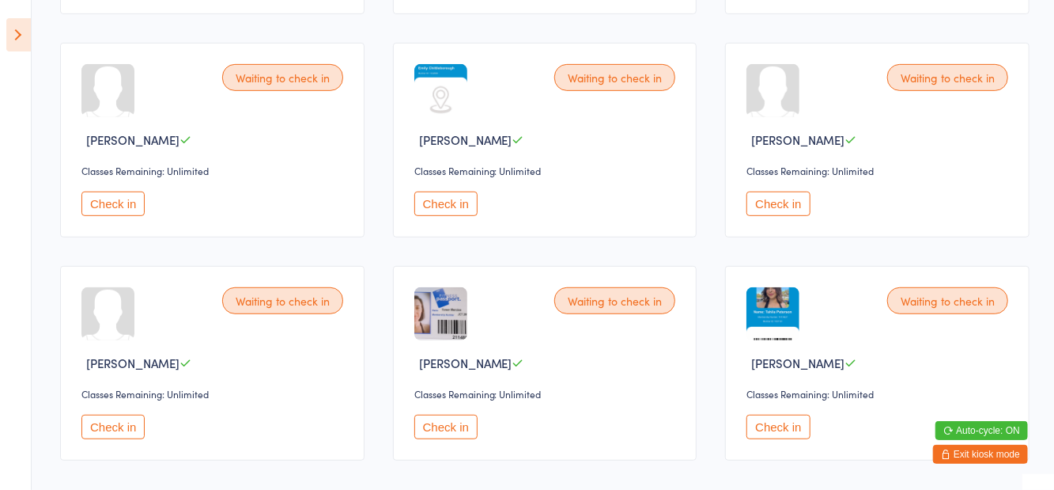
scroll to position [372, 0]
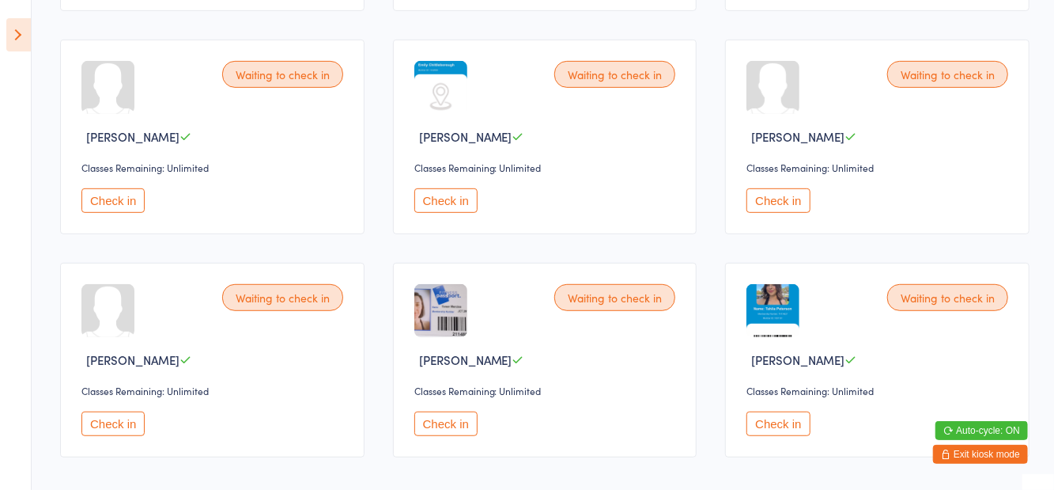
click at [458, 422] on button "Check in" at bounding box center [445, 423] width 63 height 25
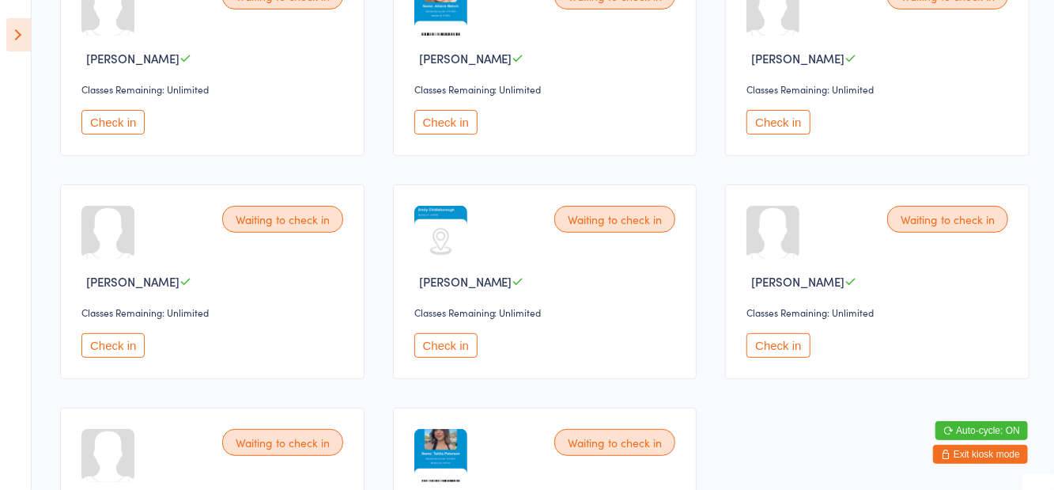
scroll to position [0, 0]
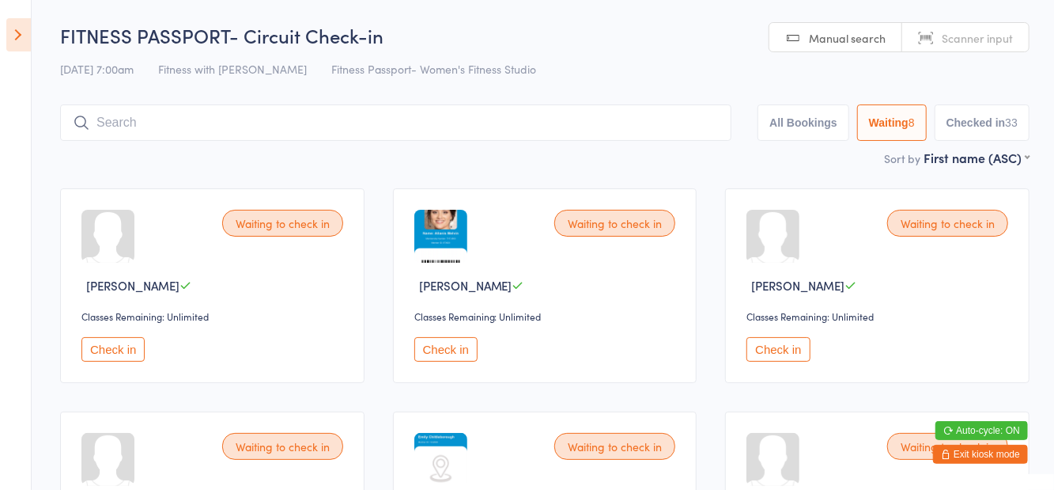
click at [989, 459] on button "Exit kiosk mode" at bounding box center [980, 453] width 95 height 19
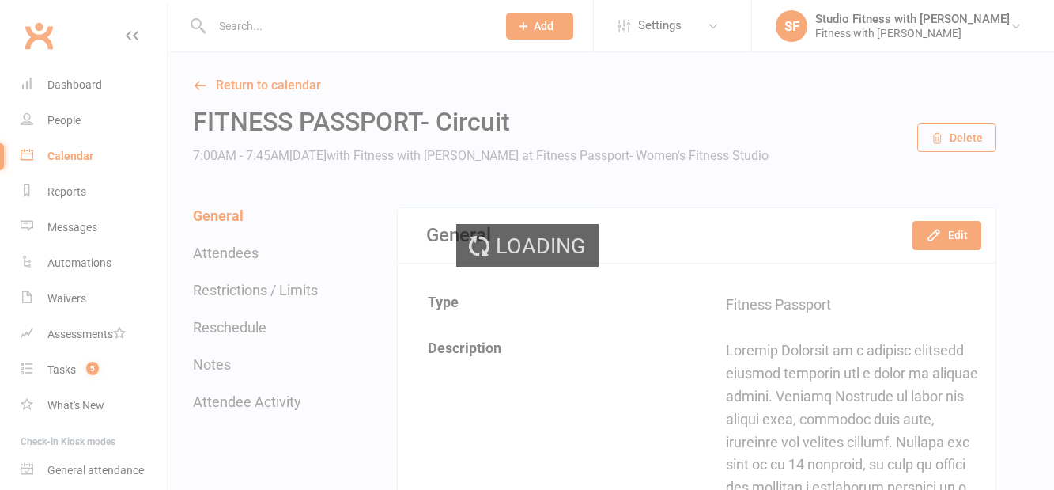
click at [61, 89] on div "Loading" at bounding box center [527, 245] width 1054 height 490
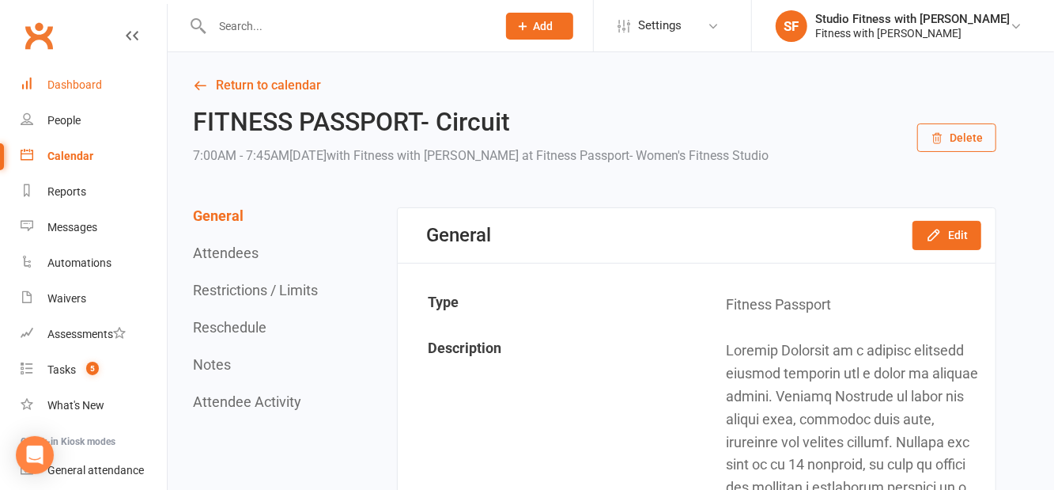
click at [60, 89] on div "Dashboard" at bounding box center [74, 84] width 55 height 13
